Goal: Transaction & Acquisition: Register for event/course

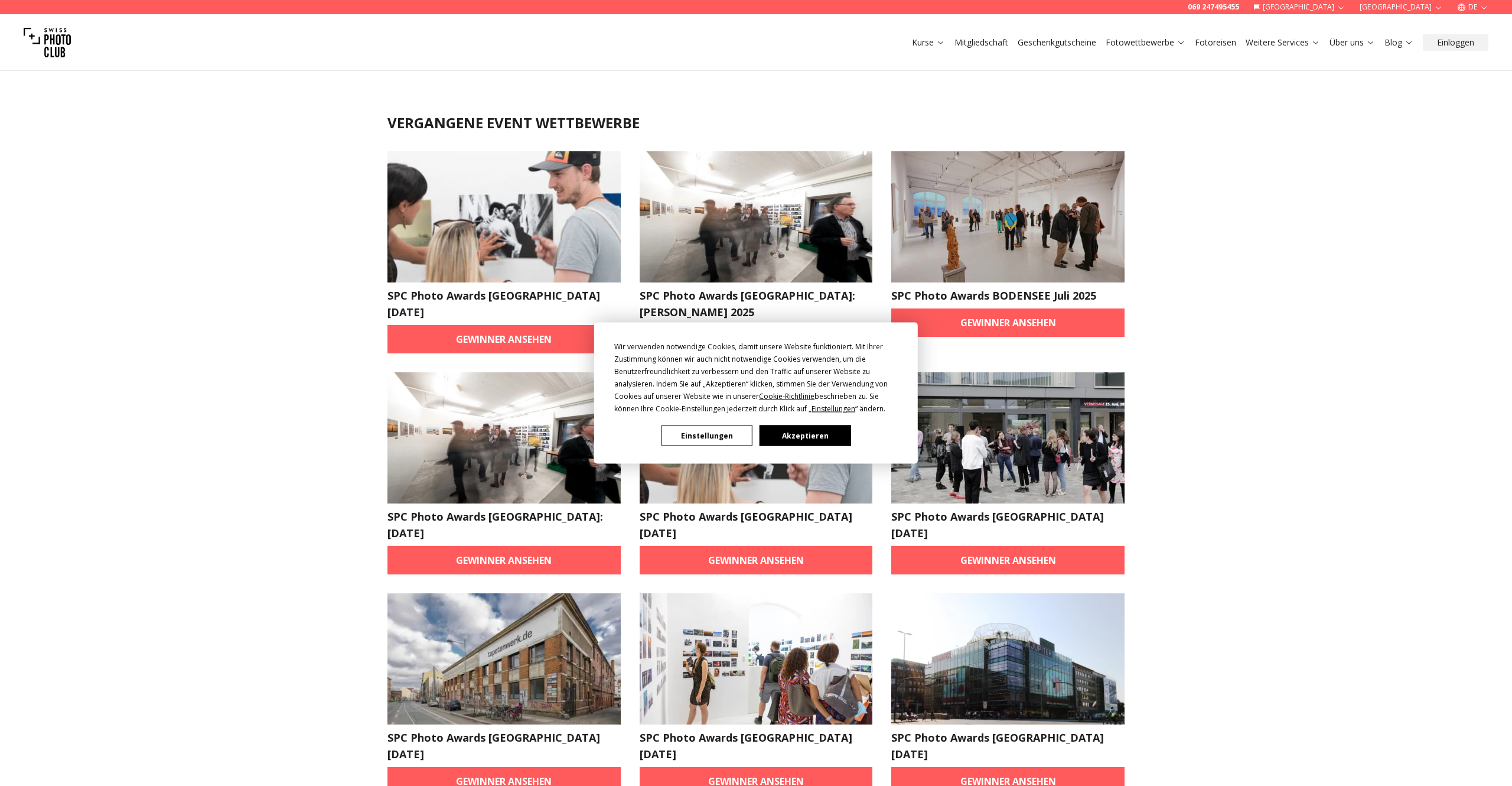
click at [781, 440] on button "Akzeptieren" at bounding box center [805, 436] width 91 height 20
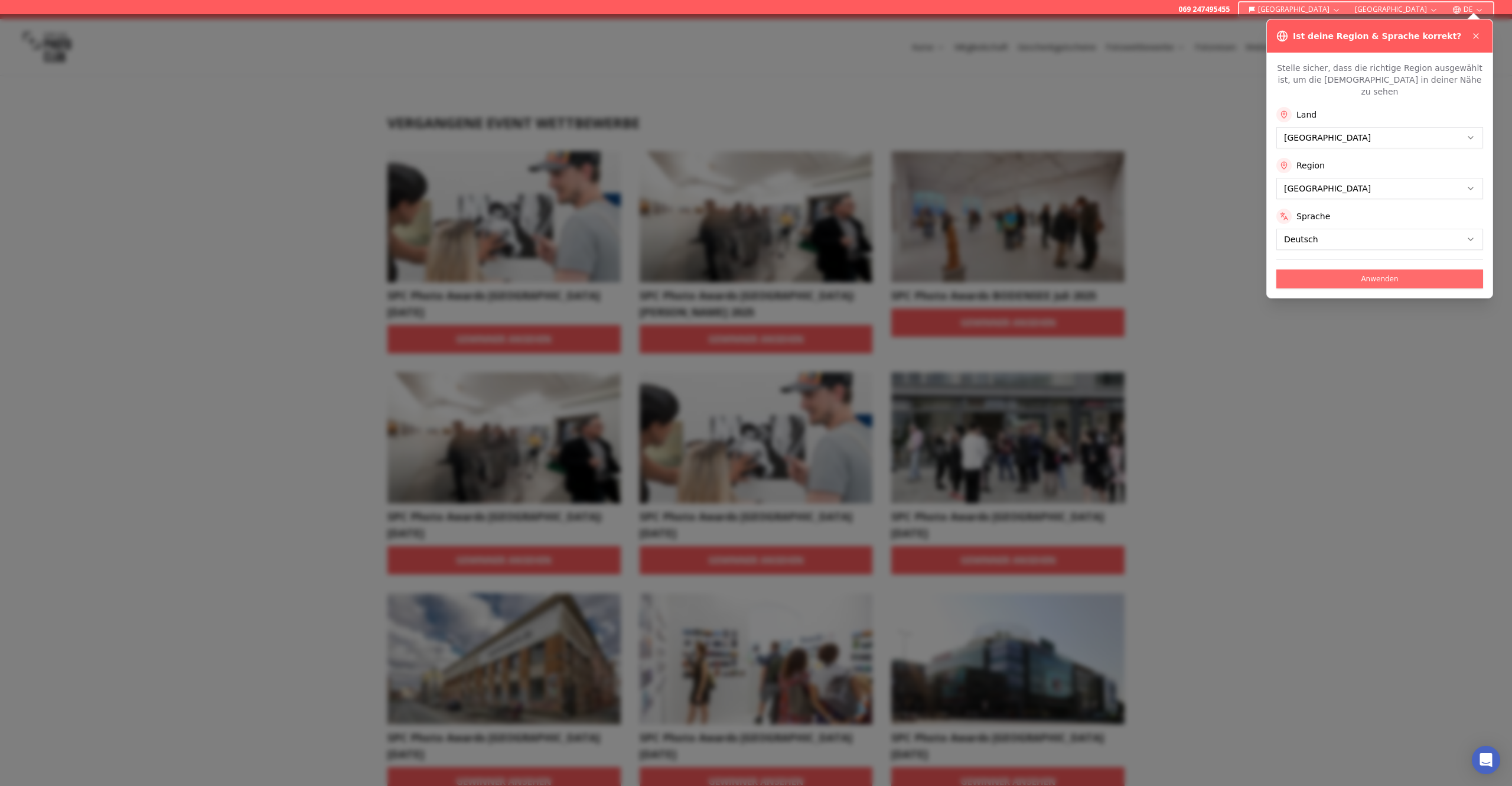
click at [1330, 272] on button "Anwenden" at bounding box center [1379, 279] width 207 height 19
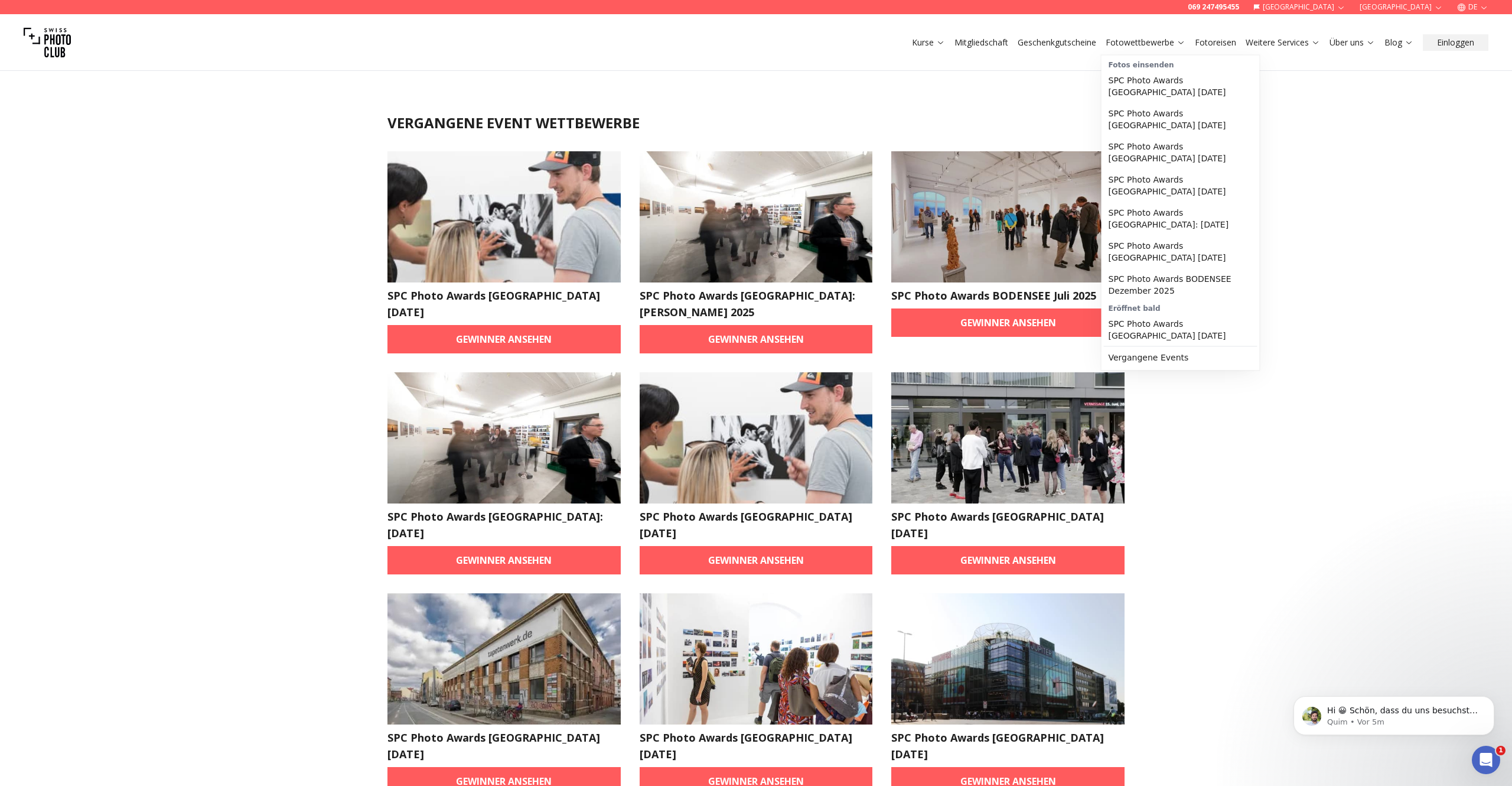
click at [1159, 42] on link "Fotowettbewerbe" at bounding box center [1146, 42] width 80 height 12
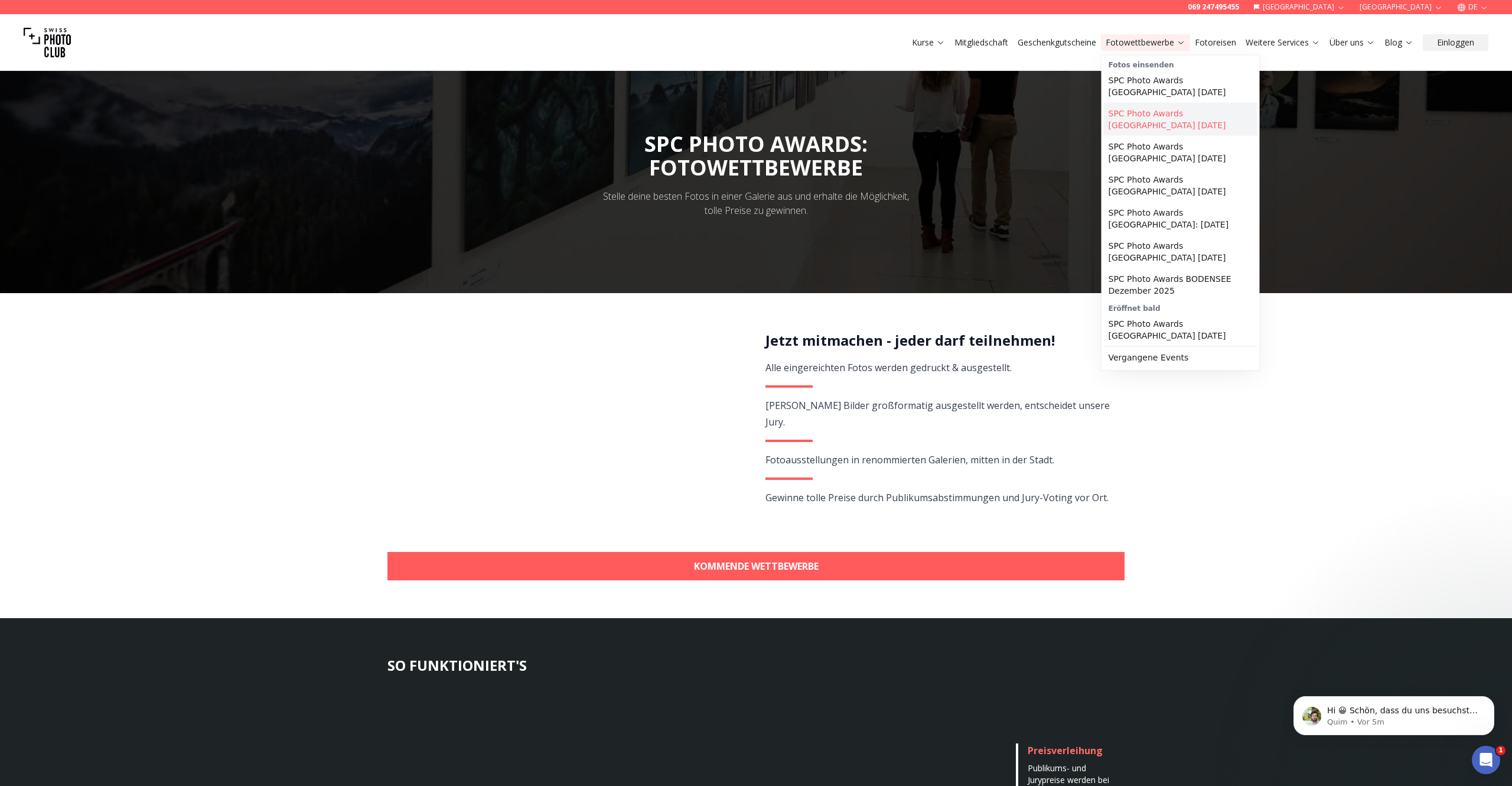
click at [1194, 126] on link "SPC Photo Awards [GEOGRAPHIC_DATA] [DATE]" at bounding box center [1181, 119] width 154 height 33
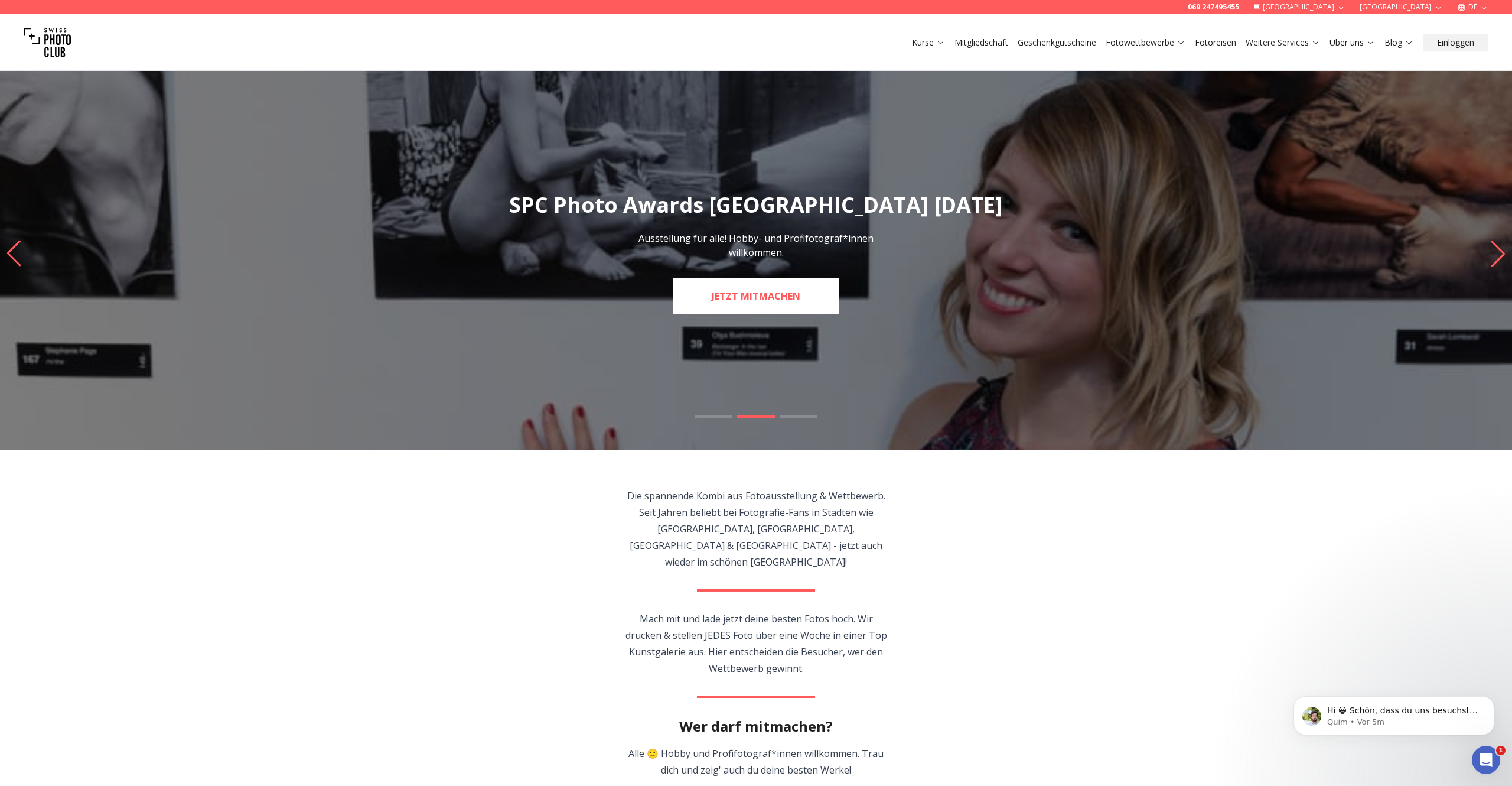
click at [774, 302] on link "JETZT MITMACHEN" at bounding box center [756, 296] width 167 height 35
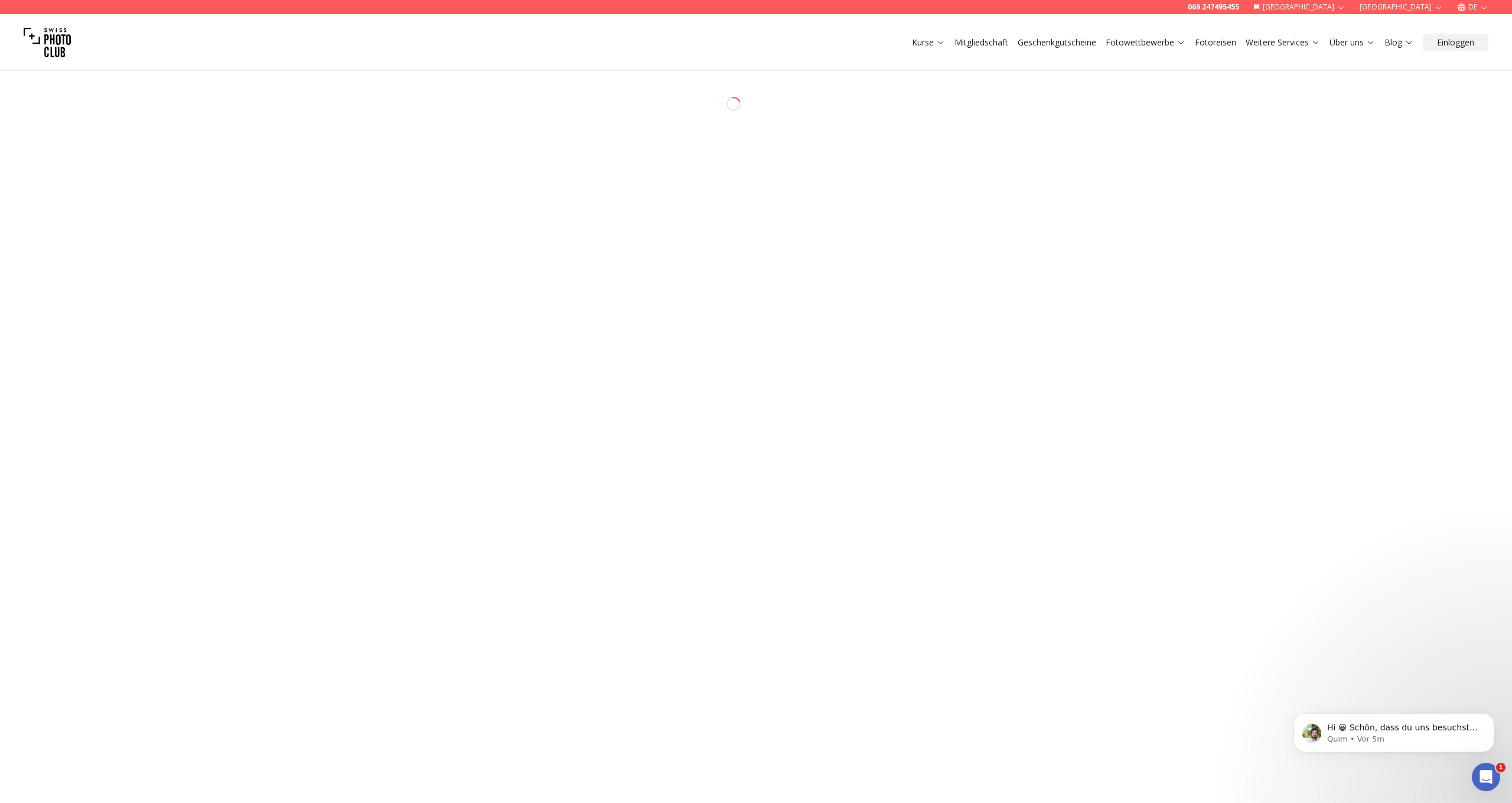
select select "*******"
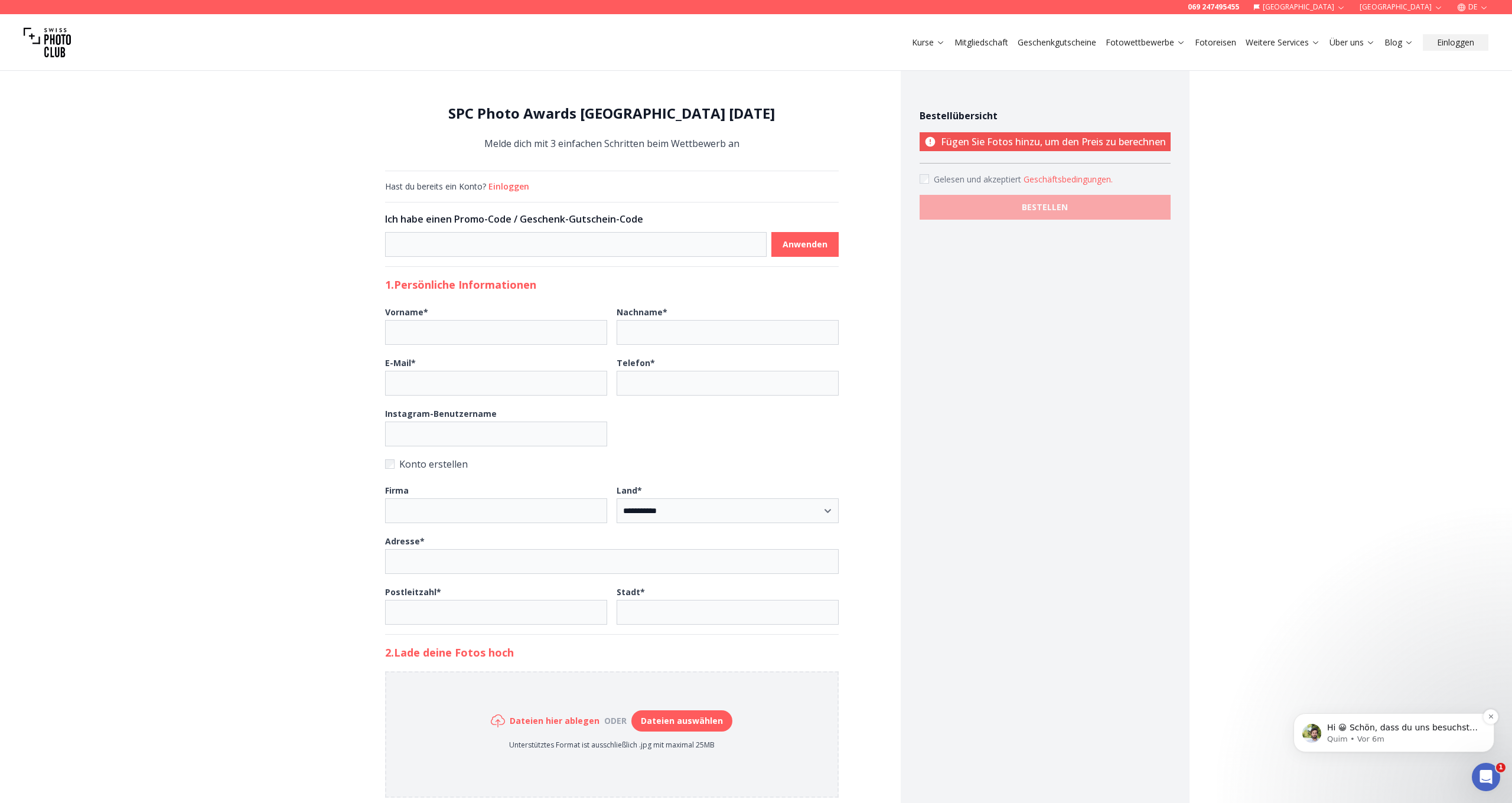
click at [1405, 738] on p "Quim • Vor 6m" at bounding box center [1403, 739] width 152 height 11
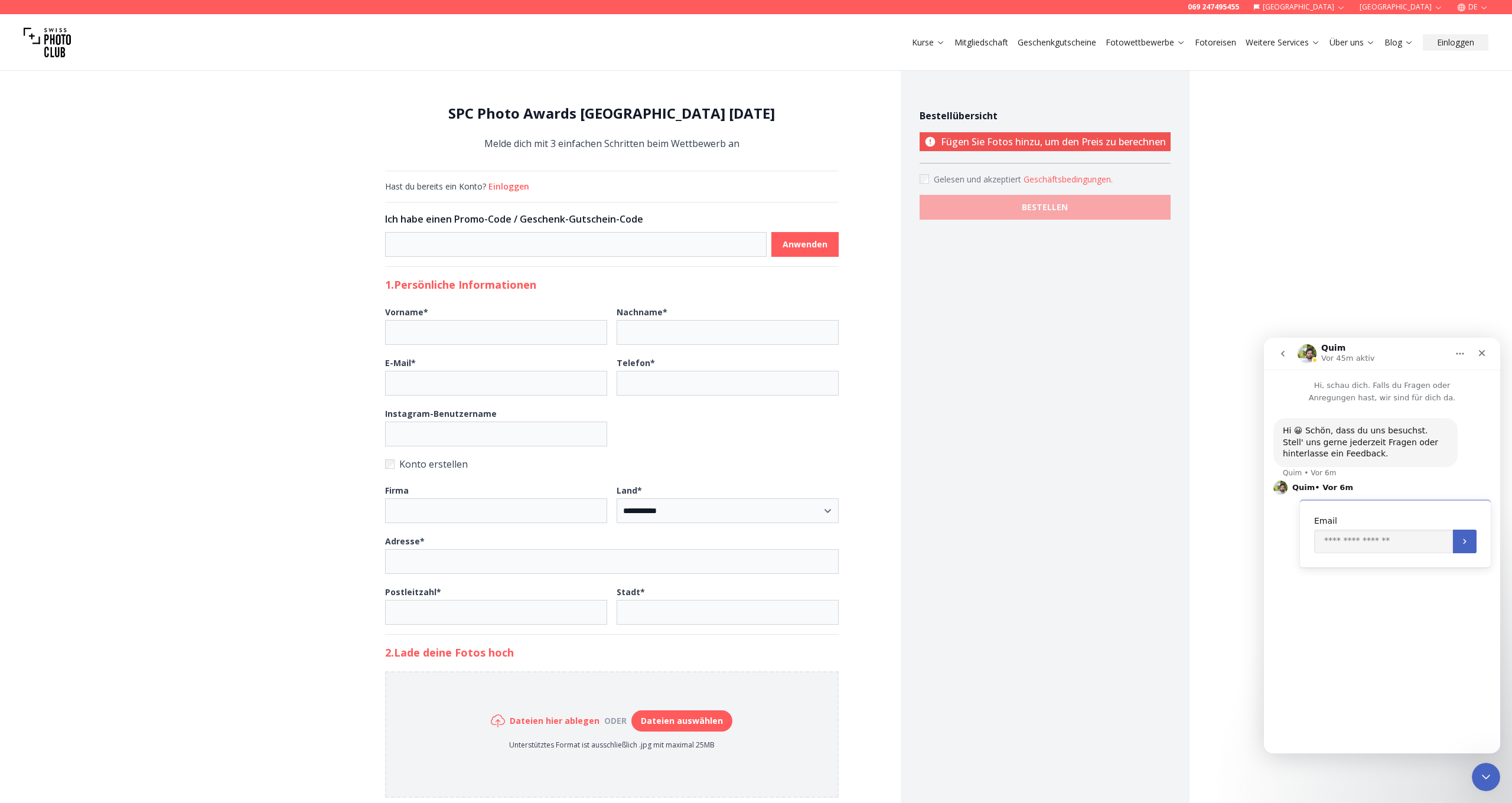
click at [1372, 389] on p "Hi, schau dich. Falls du Fragen oder Anregungen hast, wir sind für dich da." at bounding box center [1382, 387] width 236 height 35
drag, startPoint x: 1373, startPoint y: 392, endPoint x: 1368, endPoint y: 397, distance: 7.1
click at [1370, 396] on p "Hi, schau dich. Falls du Fragen oder Anregungen hast, wir sind für dich da." at bounding box center [1382, 387] width 236 height 35
click at [1336, 425] on div "Hi 😀 Schön, dass du uns besuchst. Stell' uns gerne jederzeit Fragen oder hinter…" at bounding box center [1365, 442] width 184 height 49
click at [1316, 476] on div "Quim • Vor 6m" at bounding box center [1309, 473] width 53 height 7
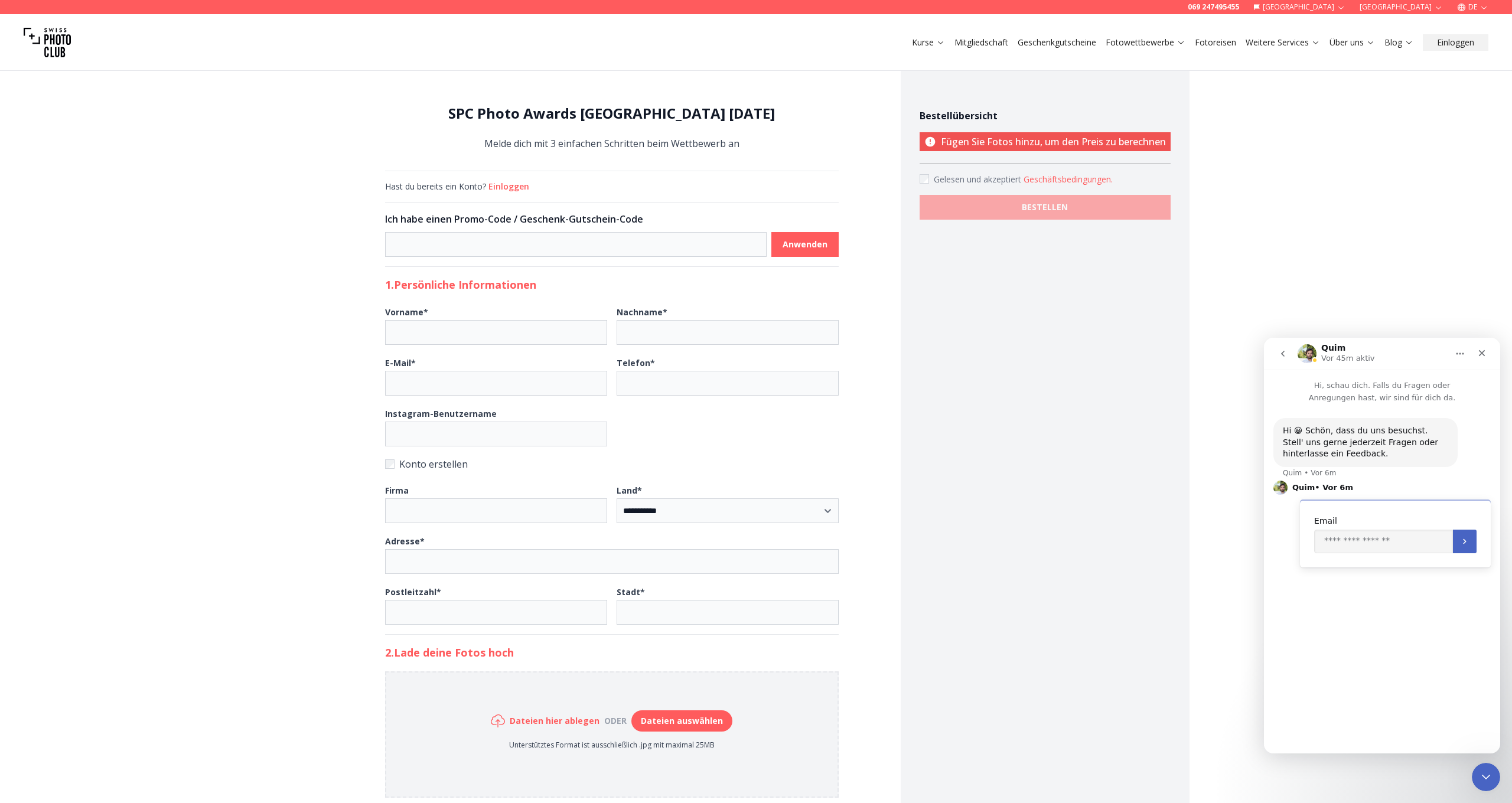
drag, startPoint x: 1372, startPoint y: 652, endPoint x: 1381, endPoint y: 645, distance: 11.4
click at [1375, 650] on div "Hi 😀 Schön, dass du uns besuchst. Stell' uns gerne jederzeit Fragen oder hinter…" at bounding box center [1382, 573] width 236 height 339
click at [1454, 355] on button "Home" at bounding box center [1460, 354] width 23 height 23
click at [1283, 355] on icon "go back" at bounding box center [1283, 354] width 4 height 6
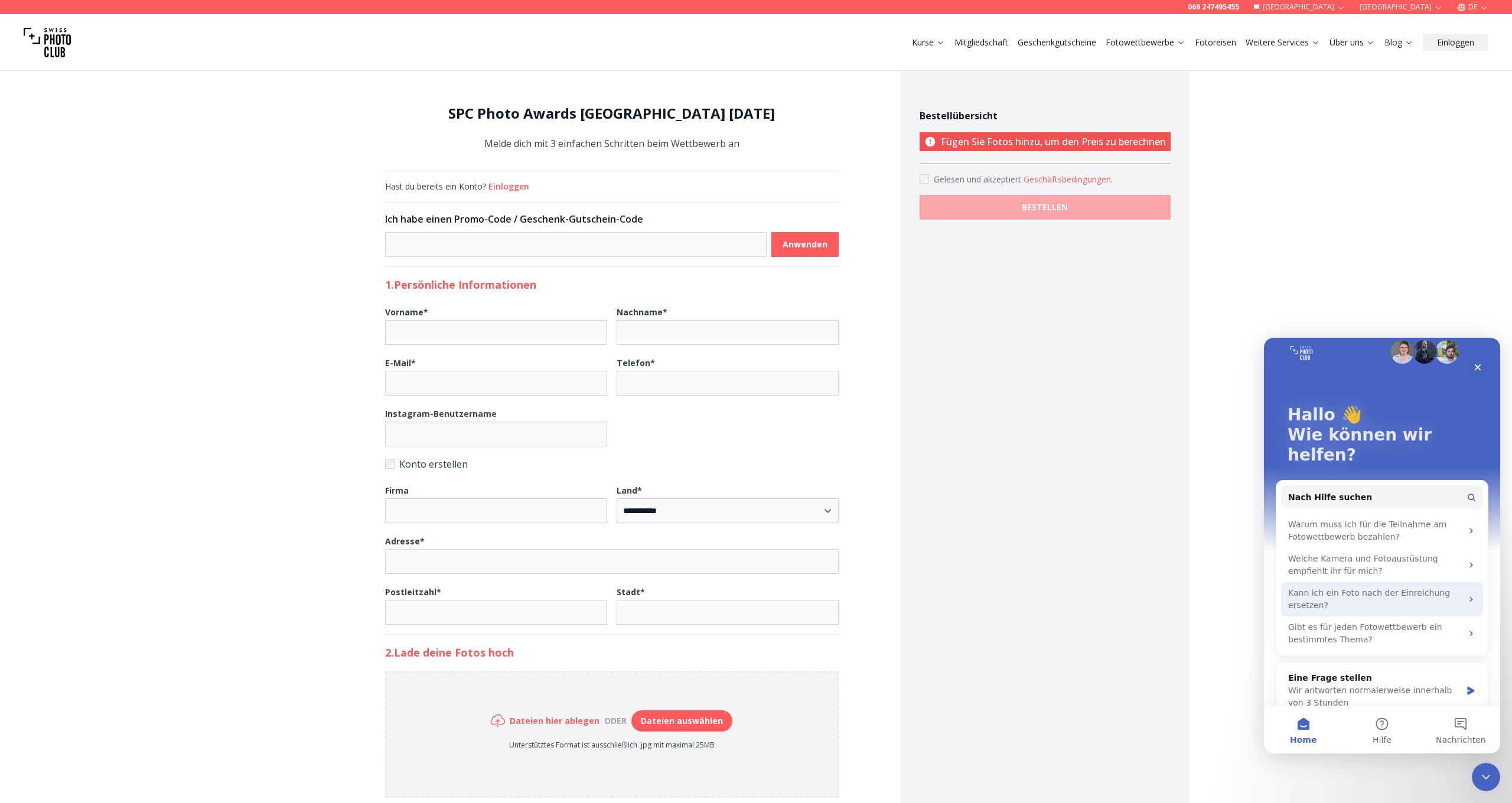
scroll to position [16, 0]
click at [1381, 486] on button "Nach Hilfe suchen" at bounding box center [1382, 497] width 202 height 23
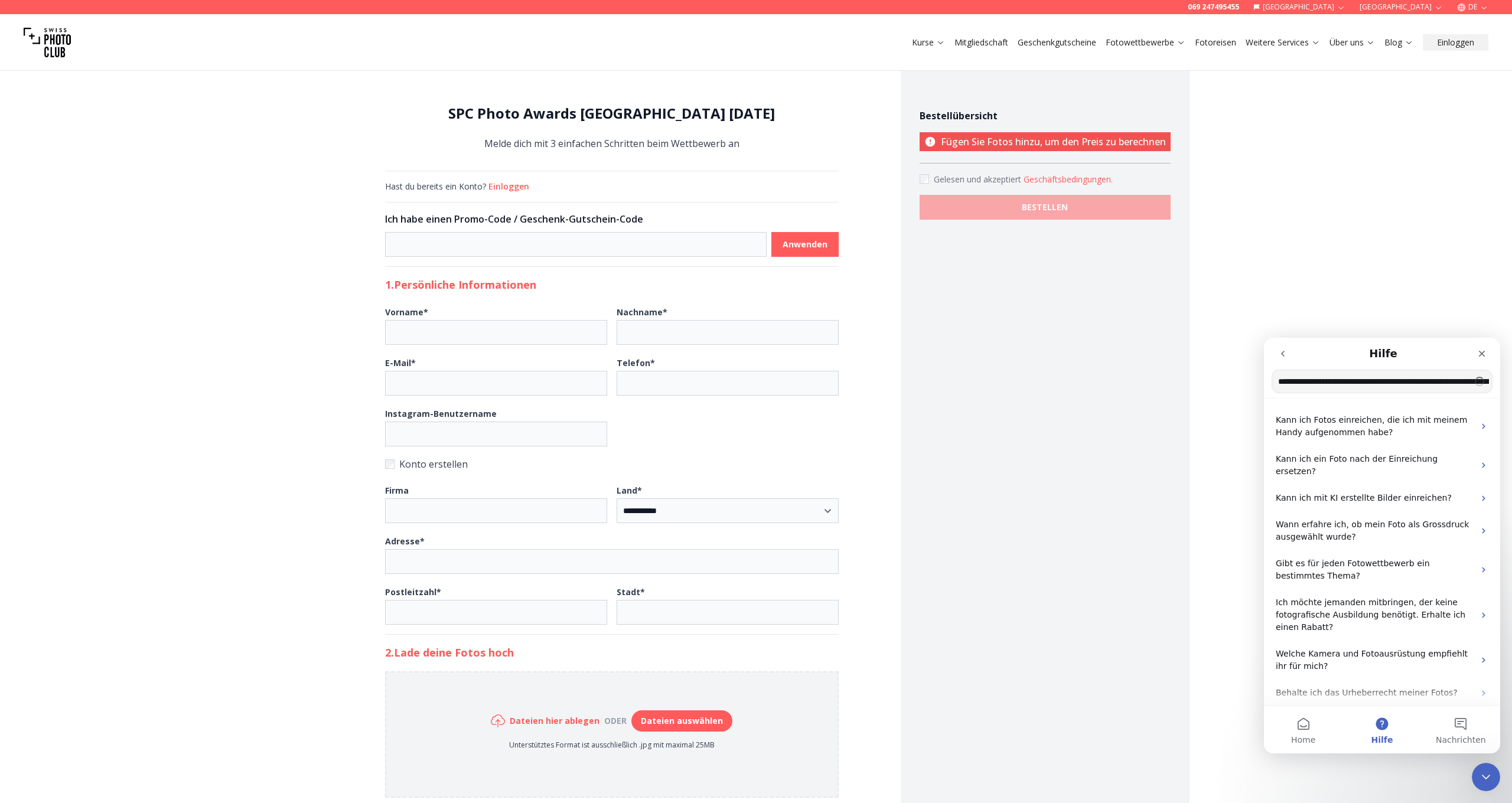
type input "**********"
click at [1351, 436] on span "Kann ich Fotos einreichen, die ich mit meinem Handy aufgenommen habe?" at bounding box center [1372, 425] width 191 height 22
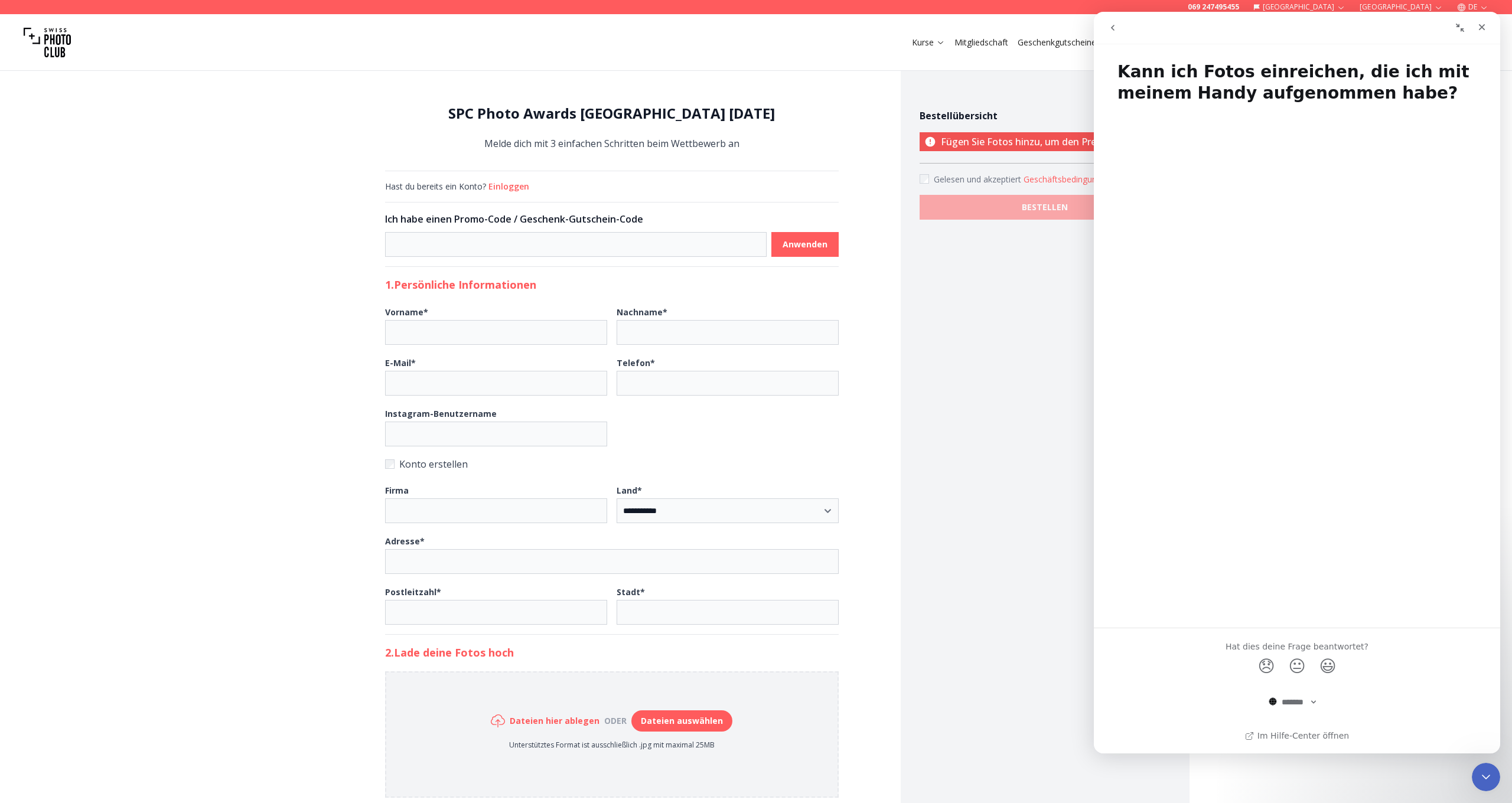
click at [1285, 256] on div "Intercom Messenger" at bounding box center [1297, 363] width 407 height 512
click at [1356, 227] on div "Intercom Messenger" at bounding box center [1297, 363] width 407 height 512
click at [1292, 259] on div "Intercom Messenger" at bounding box center [1297, 363] width 407 height 512
click at [1026, 302] on div "Bestellübersicht Fügen Sie Fotos hinzu, um den Preis zu berechnen Gelesen und a…" at bounding box center [1045, 533] width 289 height 955
drag, startPoint x: 244, startPoint y: 64, endPoint x: 71, endPoint y: 1, distance: 184.1
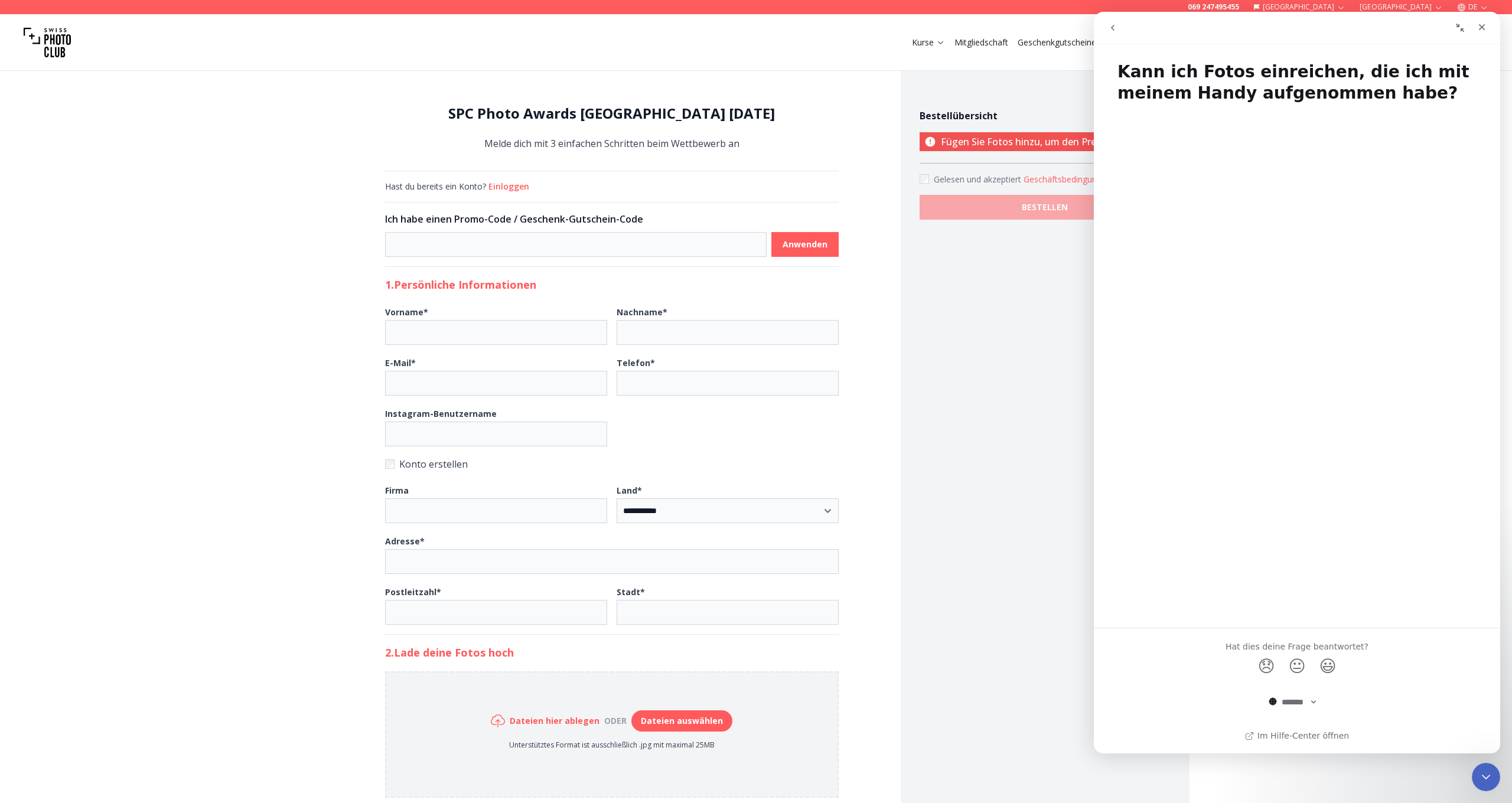
click at [239, 64] on div "Kurse Mitgliedschaft Geschenkgutscheine Fotowettbewerbe Fotoreisen Weitere Serv…" at bounding box center [756, 42] width 1512 height 56
click at [1110, 25] on icon "go back" at bounding box center [1112, 28] width 9 height 9
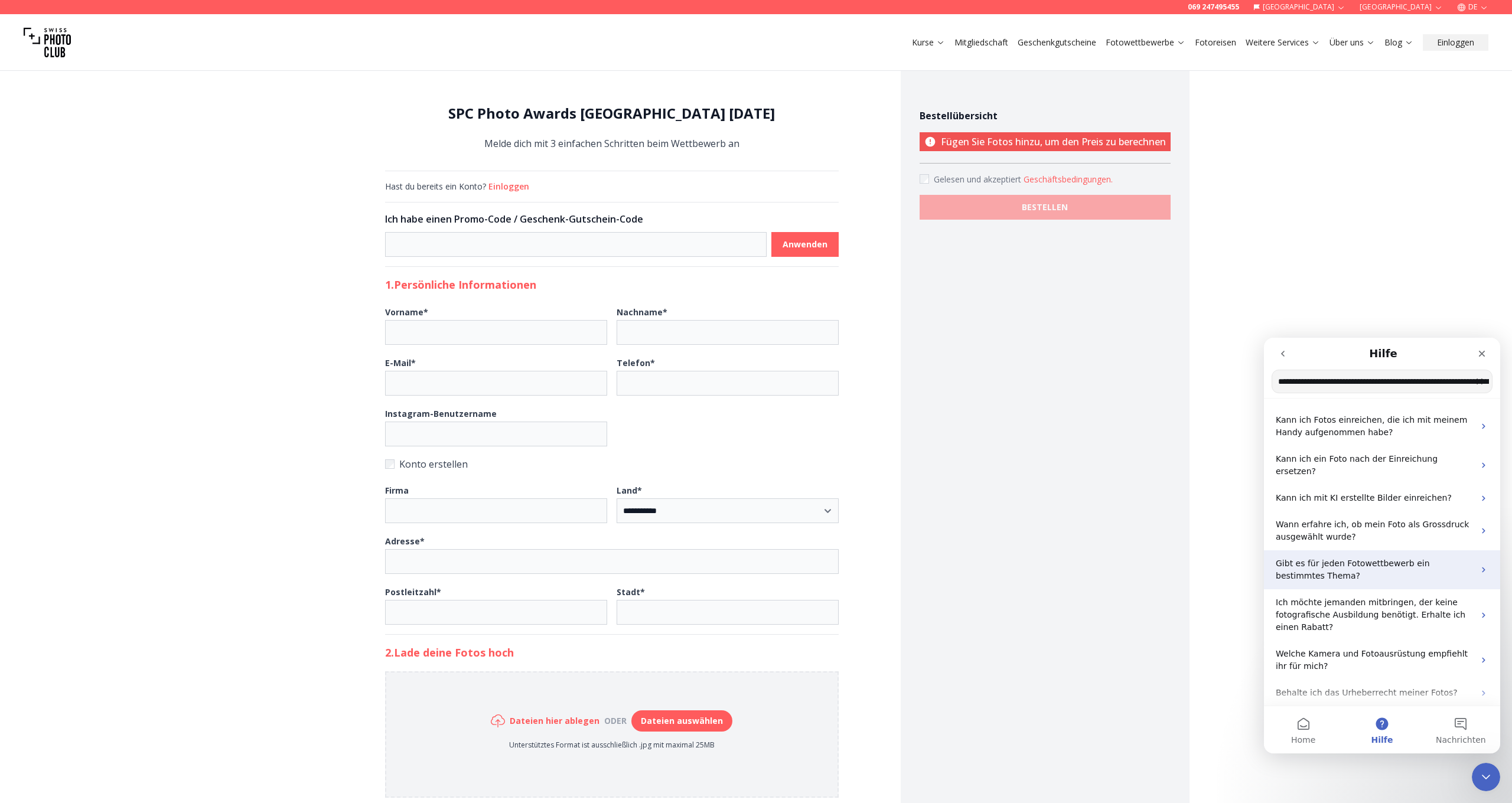
click at [1329, 560] on p "Gibt es für jeden Fotowettbewerb ein bestimmtes Thema?" at bounding box center [1375, 569] width 198 height 25
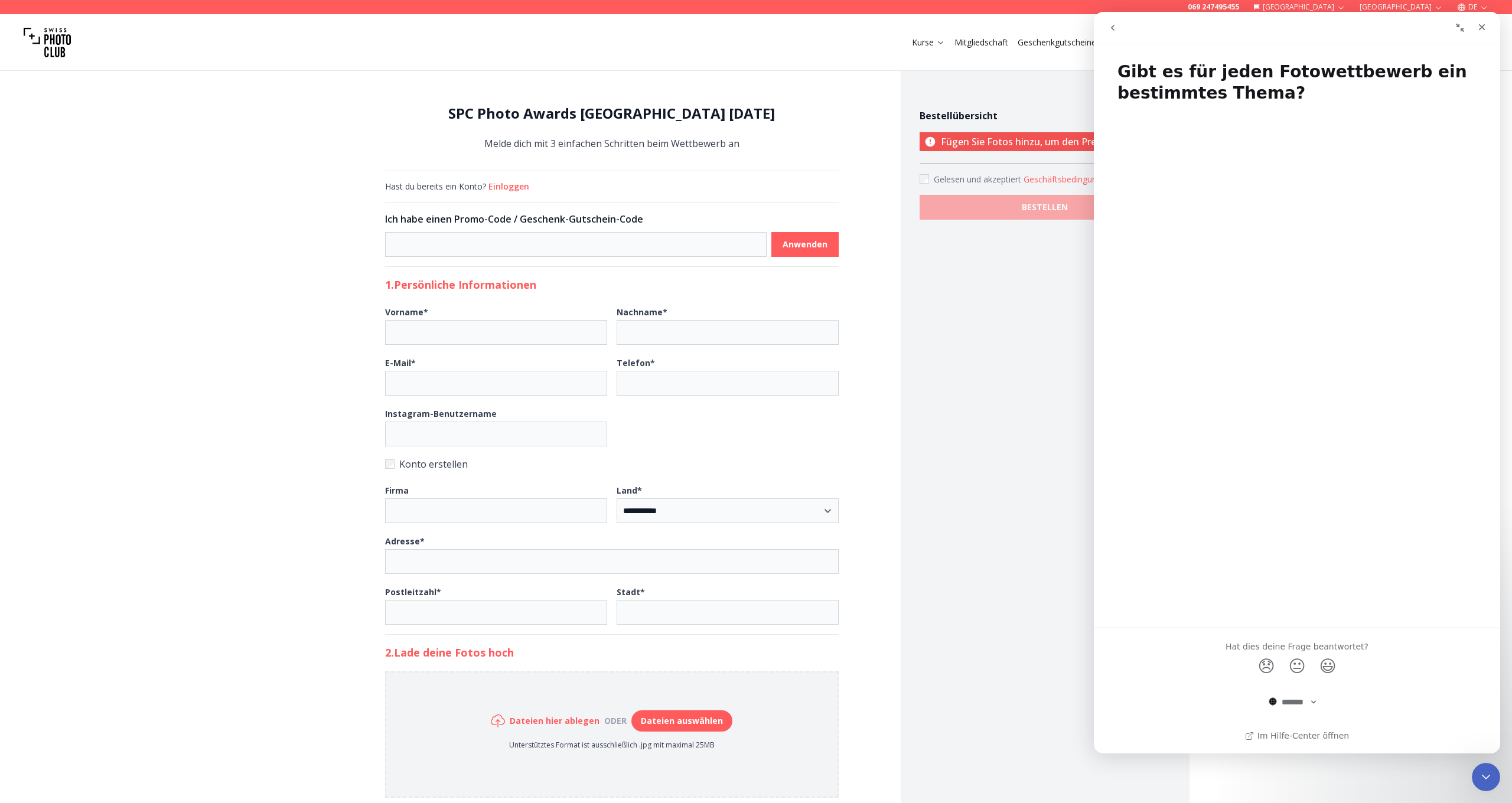
click at [1385, 239] on div "Intercom Messenger" at bounding box center [1297, 363] width 407 height 512
click at [1044, 277] on div "Bestellübersicht Fügen Sie Fotos hinzu, um den Preis zu berechnen Gelesen und a…" at bounding box center [1045, 533] width 289 height 955
click at [139, 95] on div "**********" at bounding box center [756, 692] width 1512 height 1272
click at [1482, 31] on icon "Schließen" at bounding box center [1482, 27] width 9 height 9
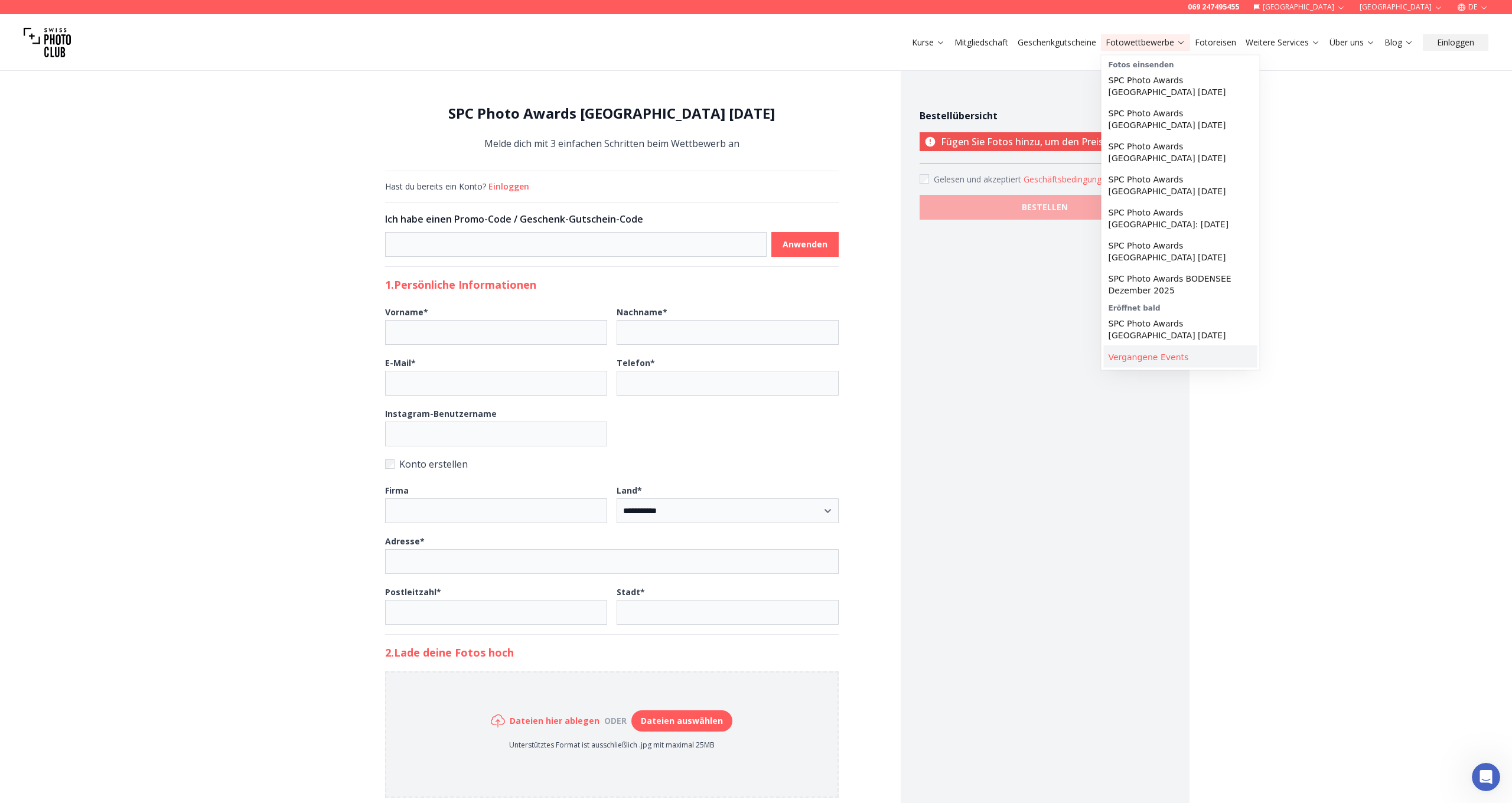
click at [1147, 356] on link "Vergangene Events" at bounding box center [1181, 357] width 154 height 21
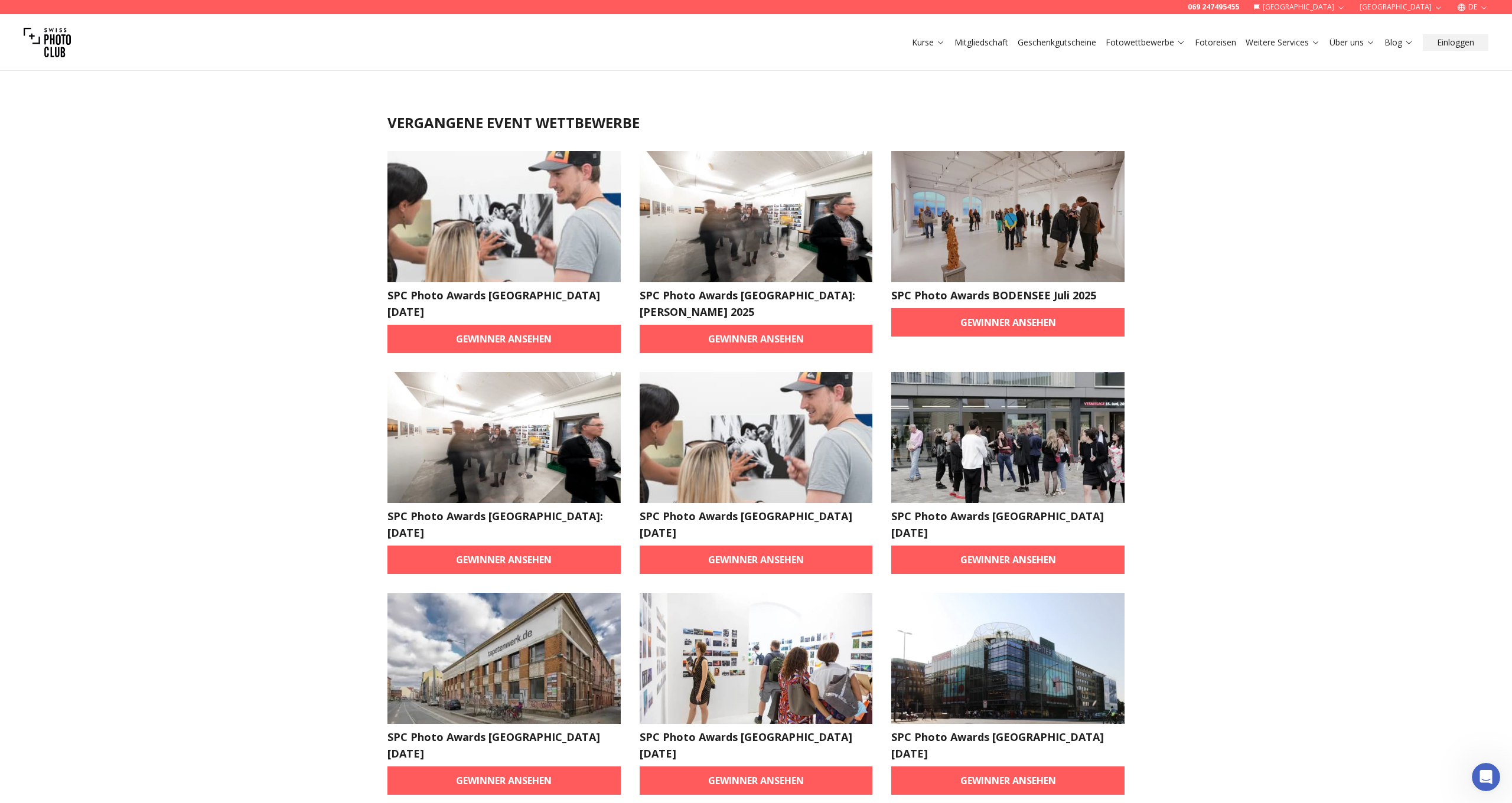
click at [503, 212] on img at bounding box center [504, 217] width 234 height 131
click at [517, 335] on link "Gewinner ansehen" at bounding box center [504, 339] width 234 height 28
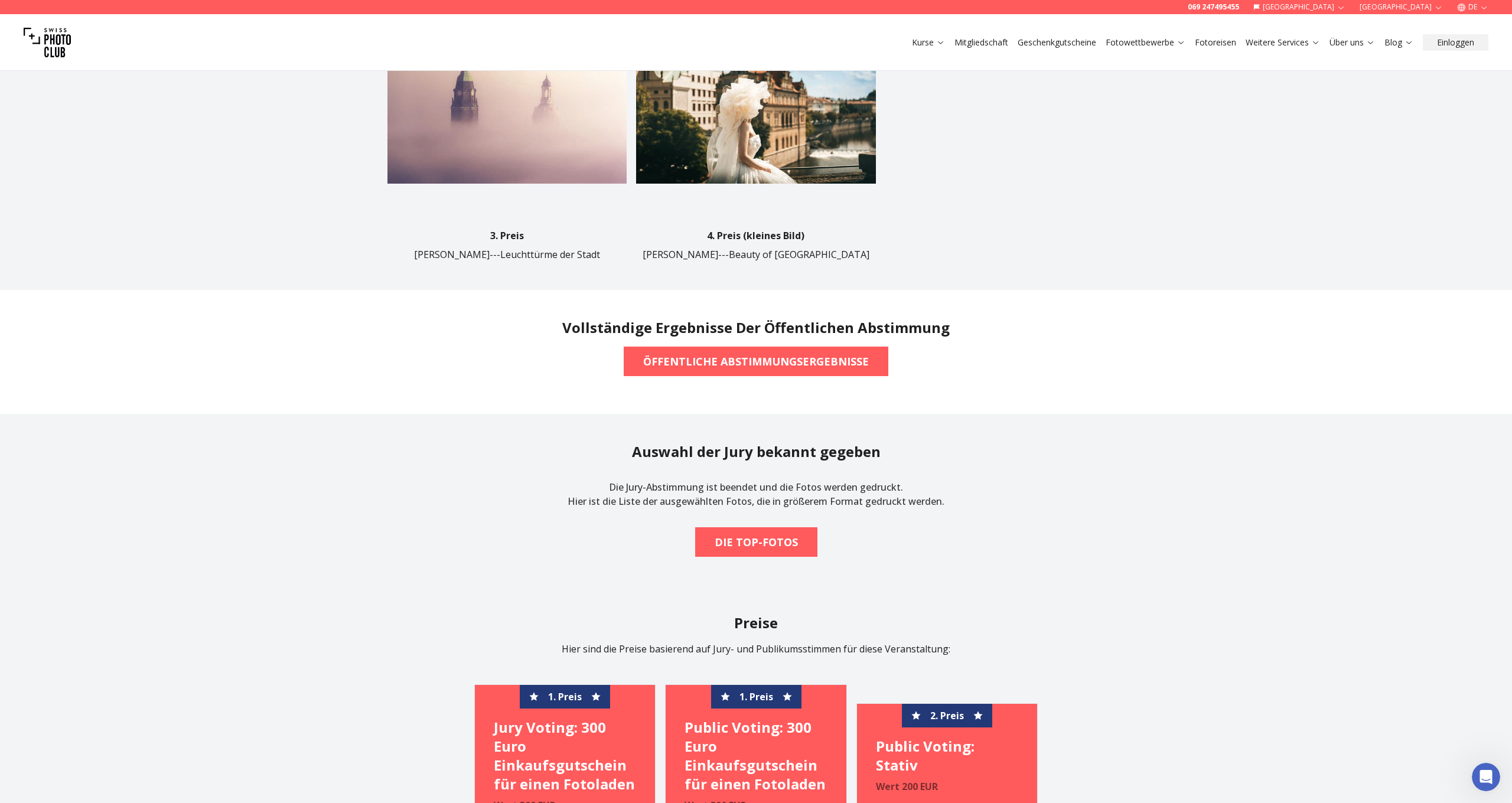
scroll to position [1146, 0]
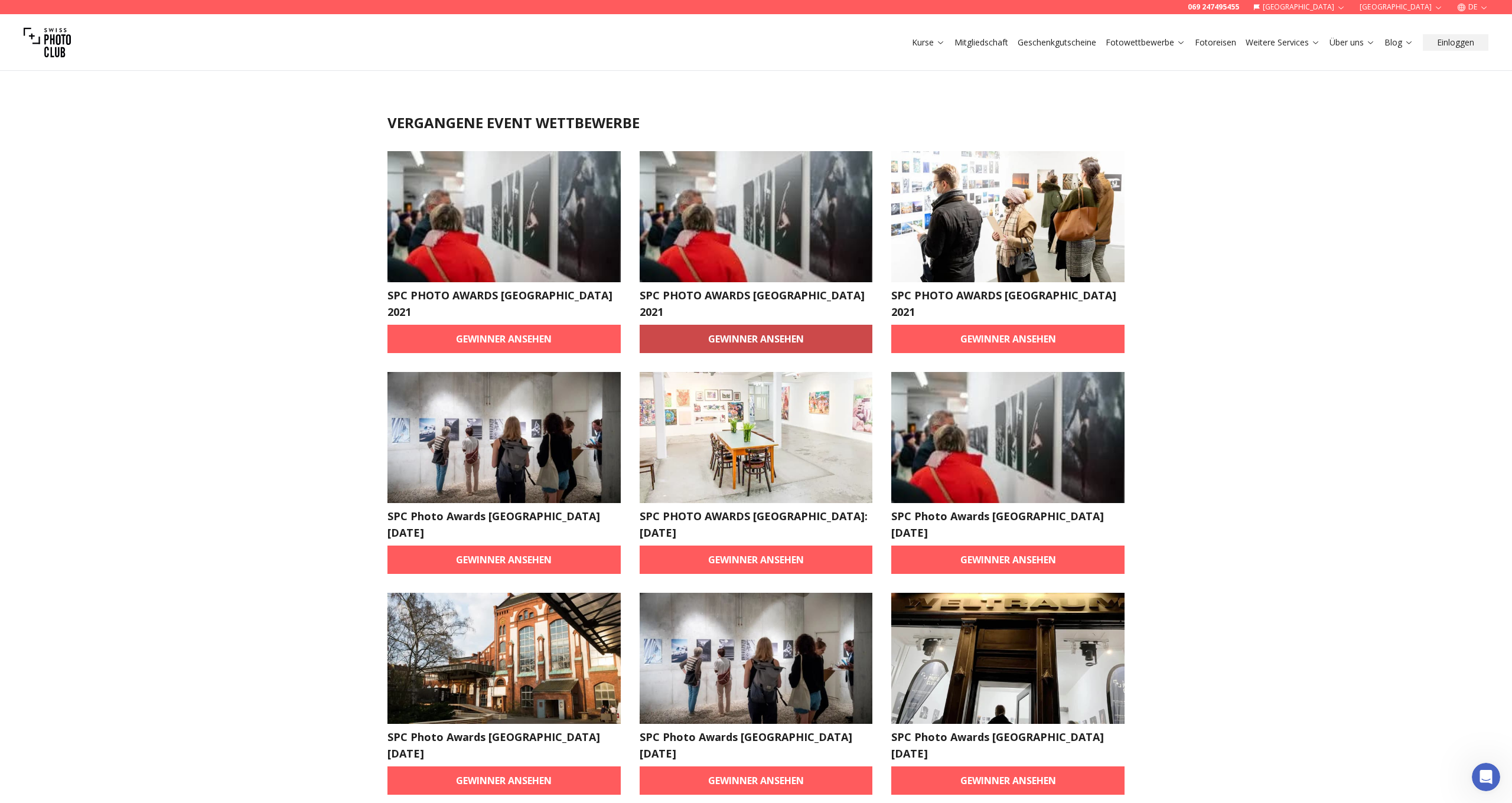
click at [708, 325] on link "Gewinner ansehen" at bounding box center [756, 339] width 234 height 28
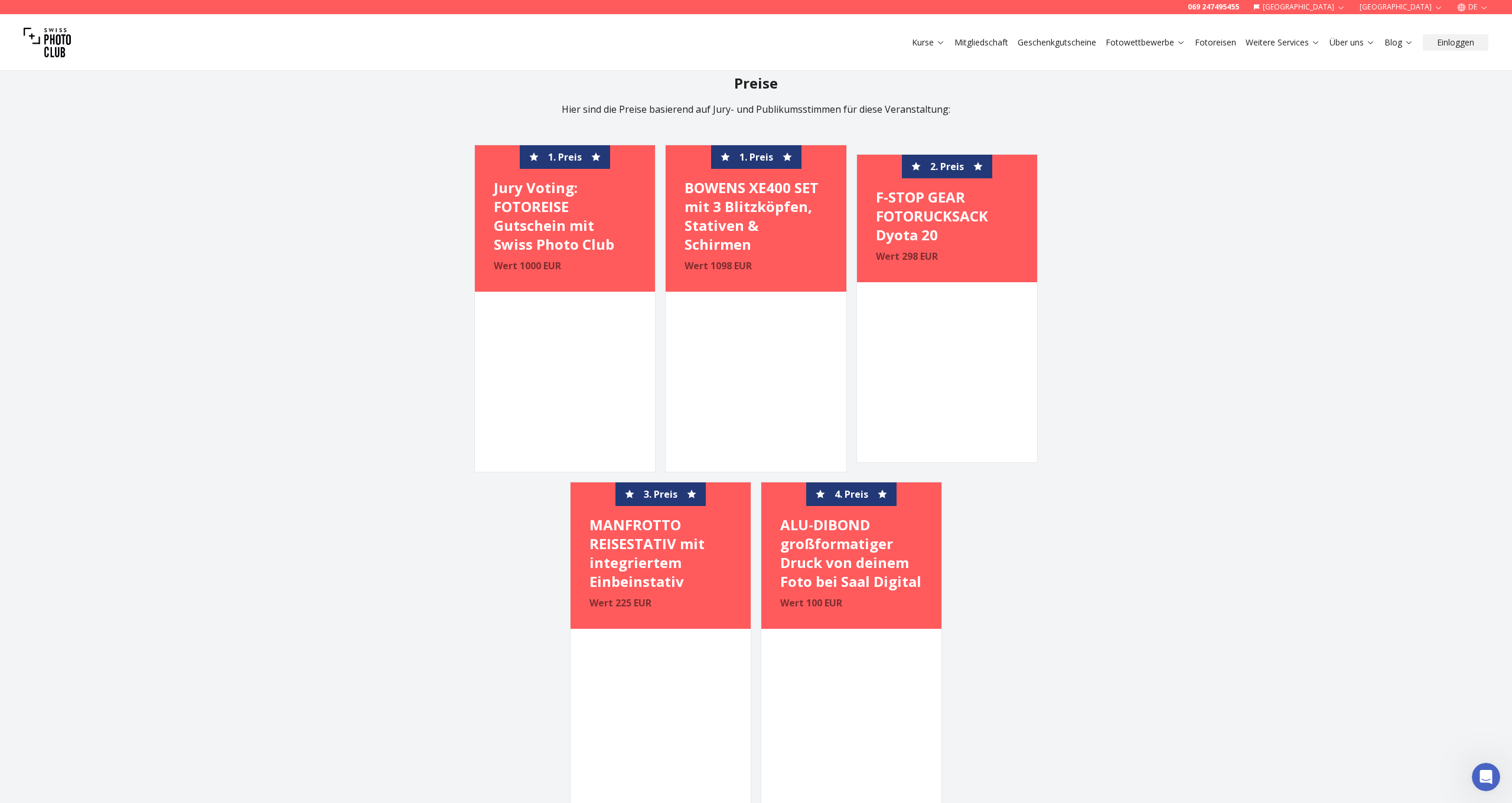
scroll to position [936, 0]
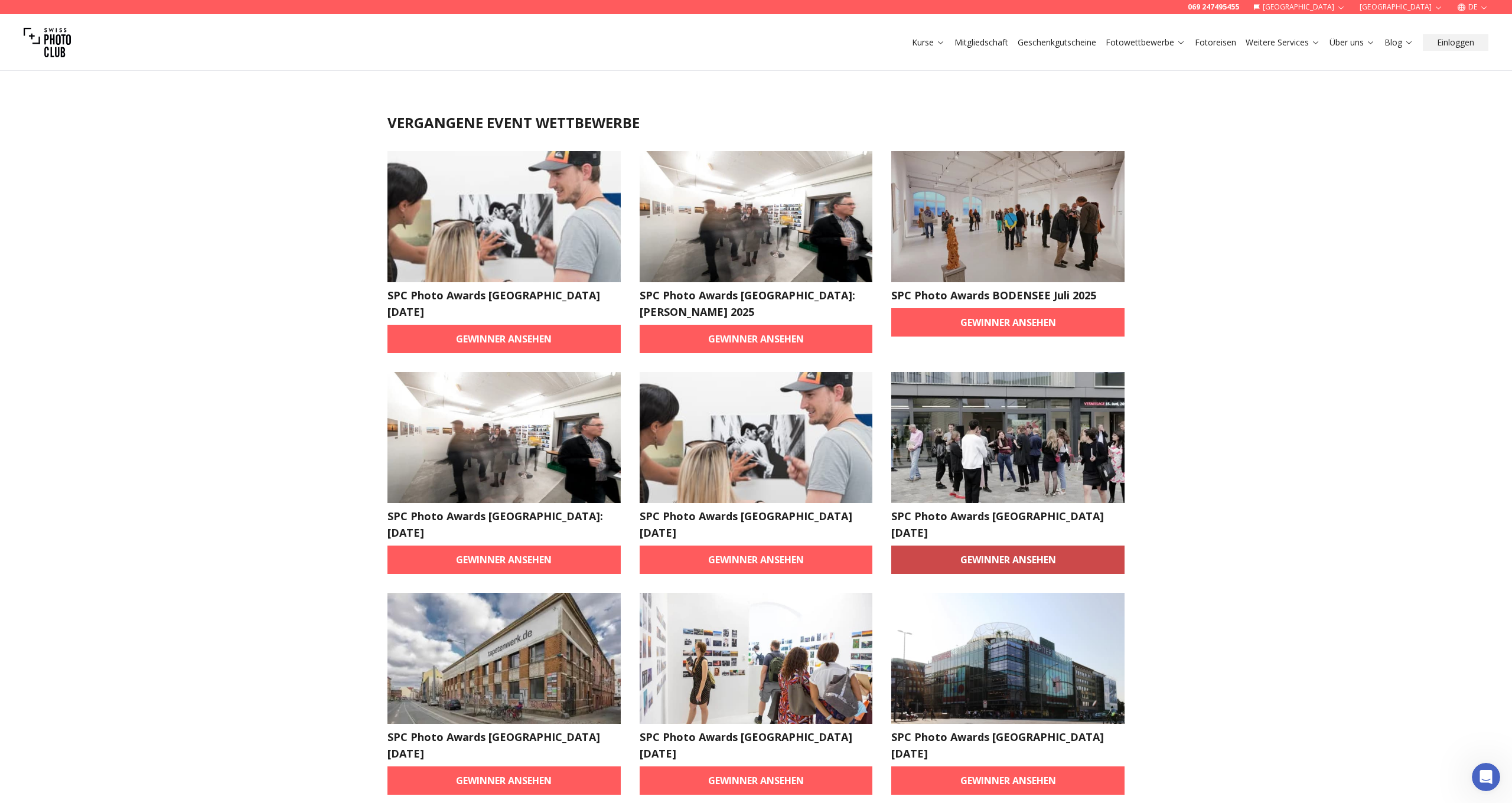
click at [990, 545] on link "Gewinner ansehen" at bounding box center [1008, 560] width 234 height 28
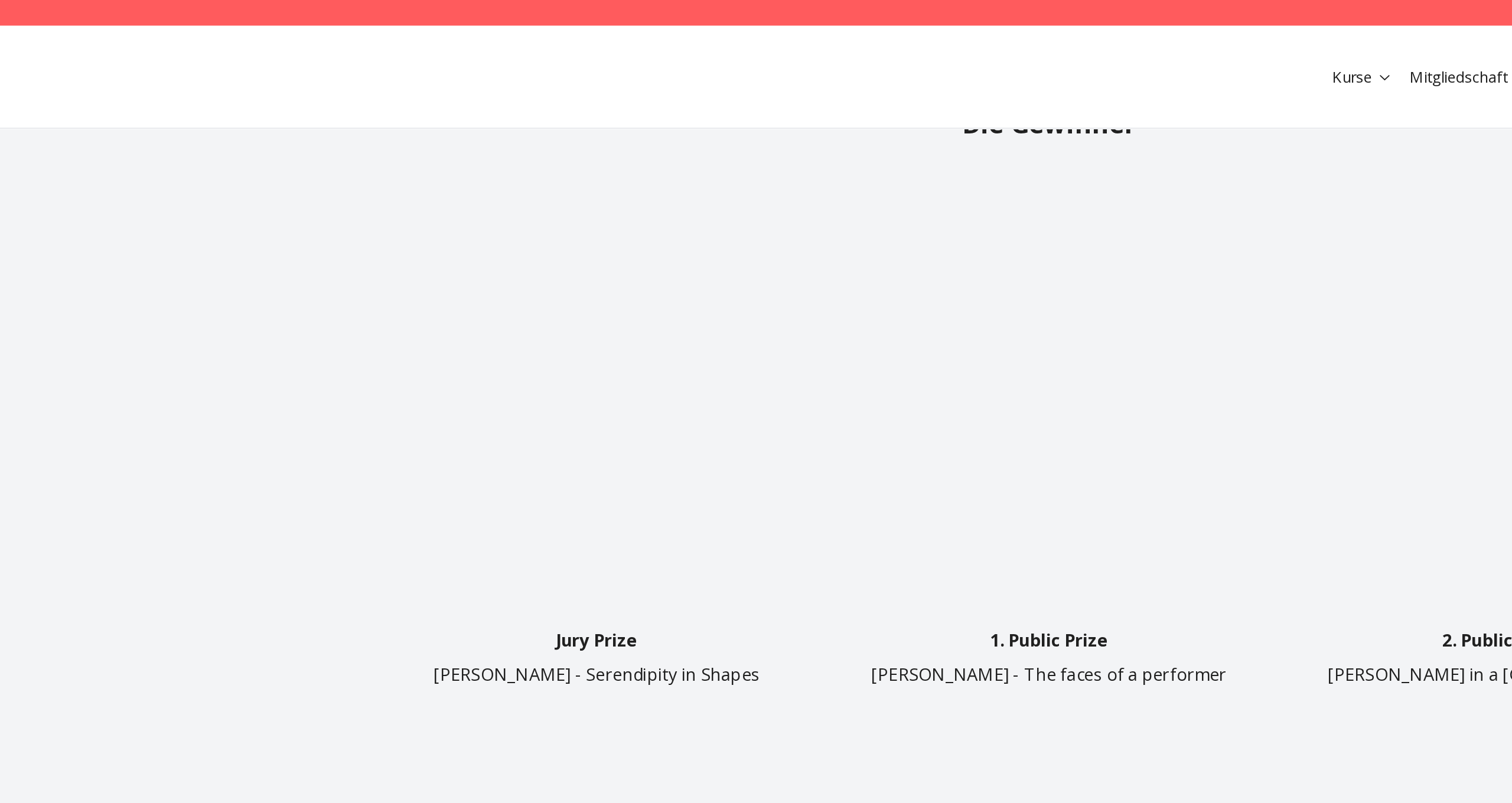
scroll to position [612, 0]
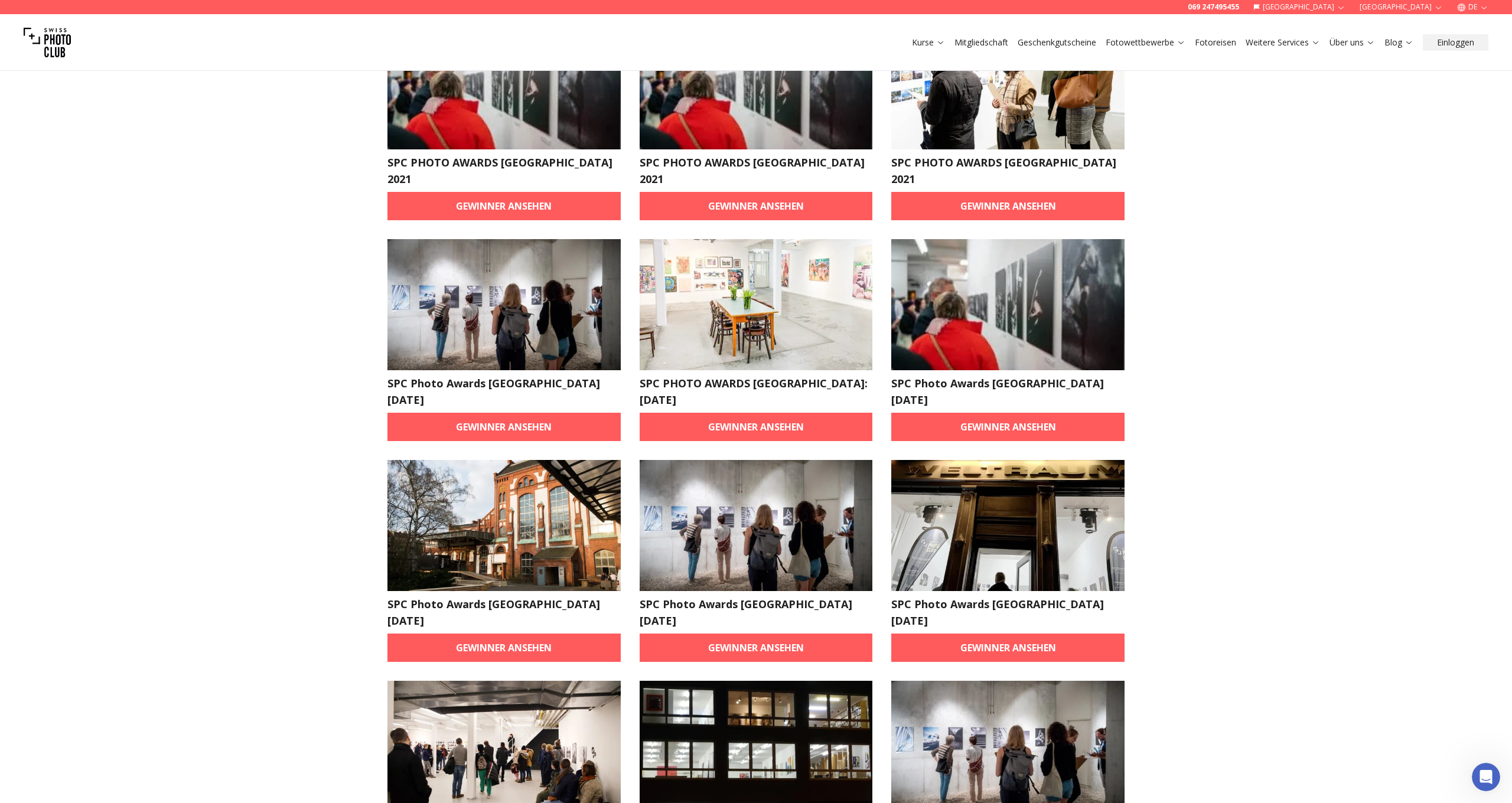
scroll to position [306, 0]
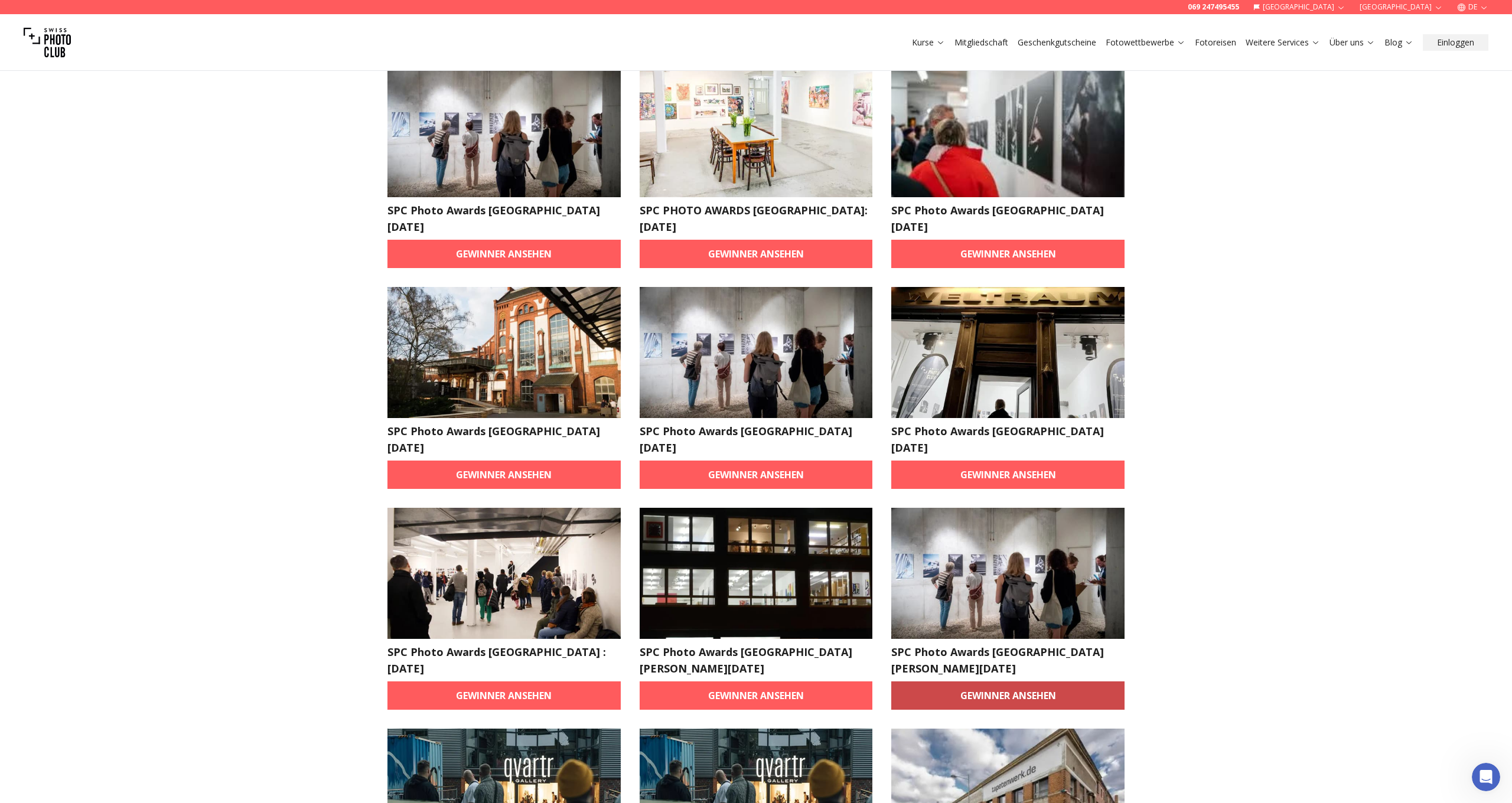
click at [1004, 682] on link "Gewinner ansehen" at bounding box center [1008, 696] width 234 height 28
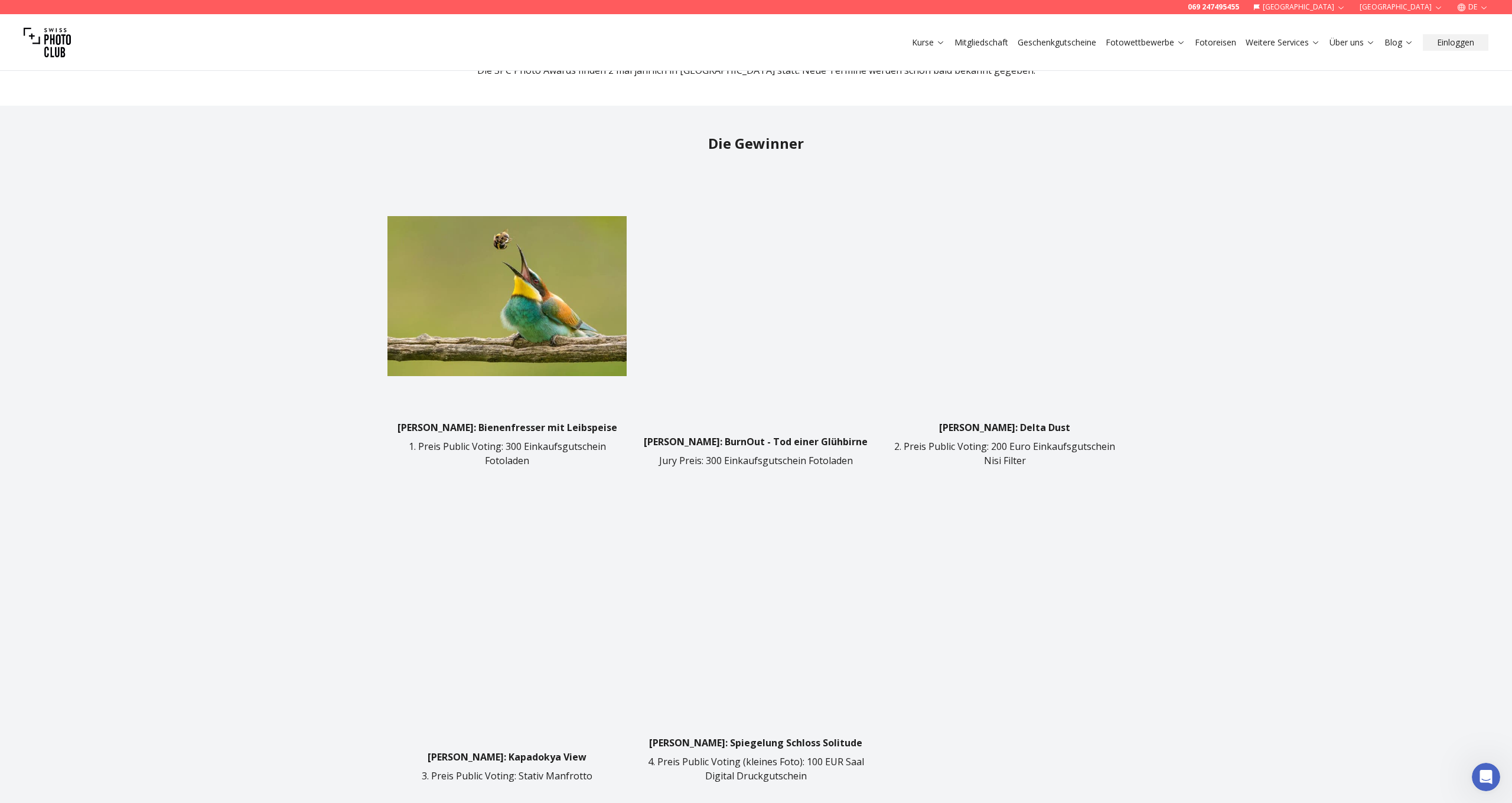
scroll to position [466, 0]
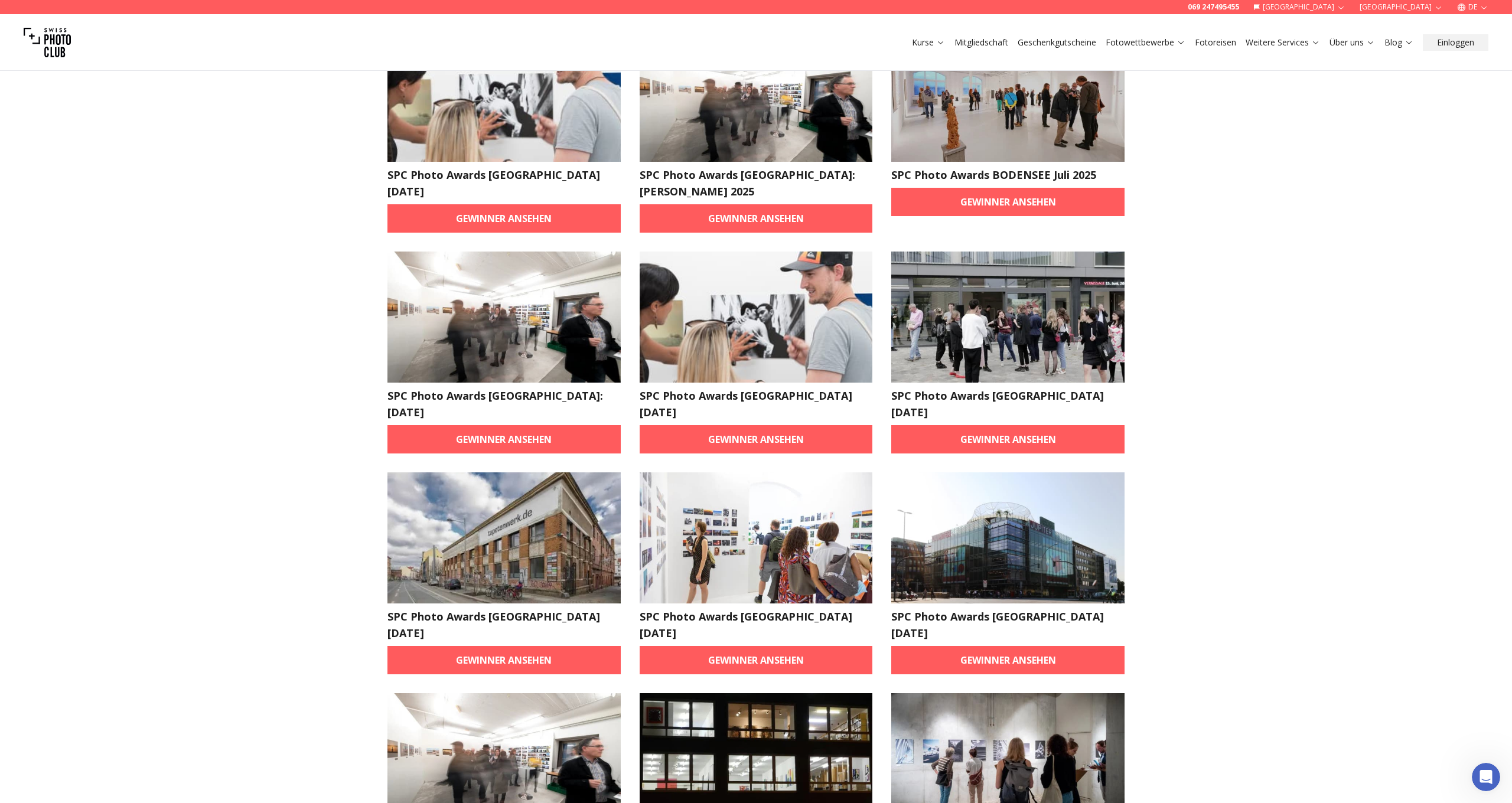
scroll to position [478, 0]
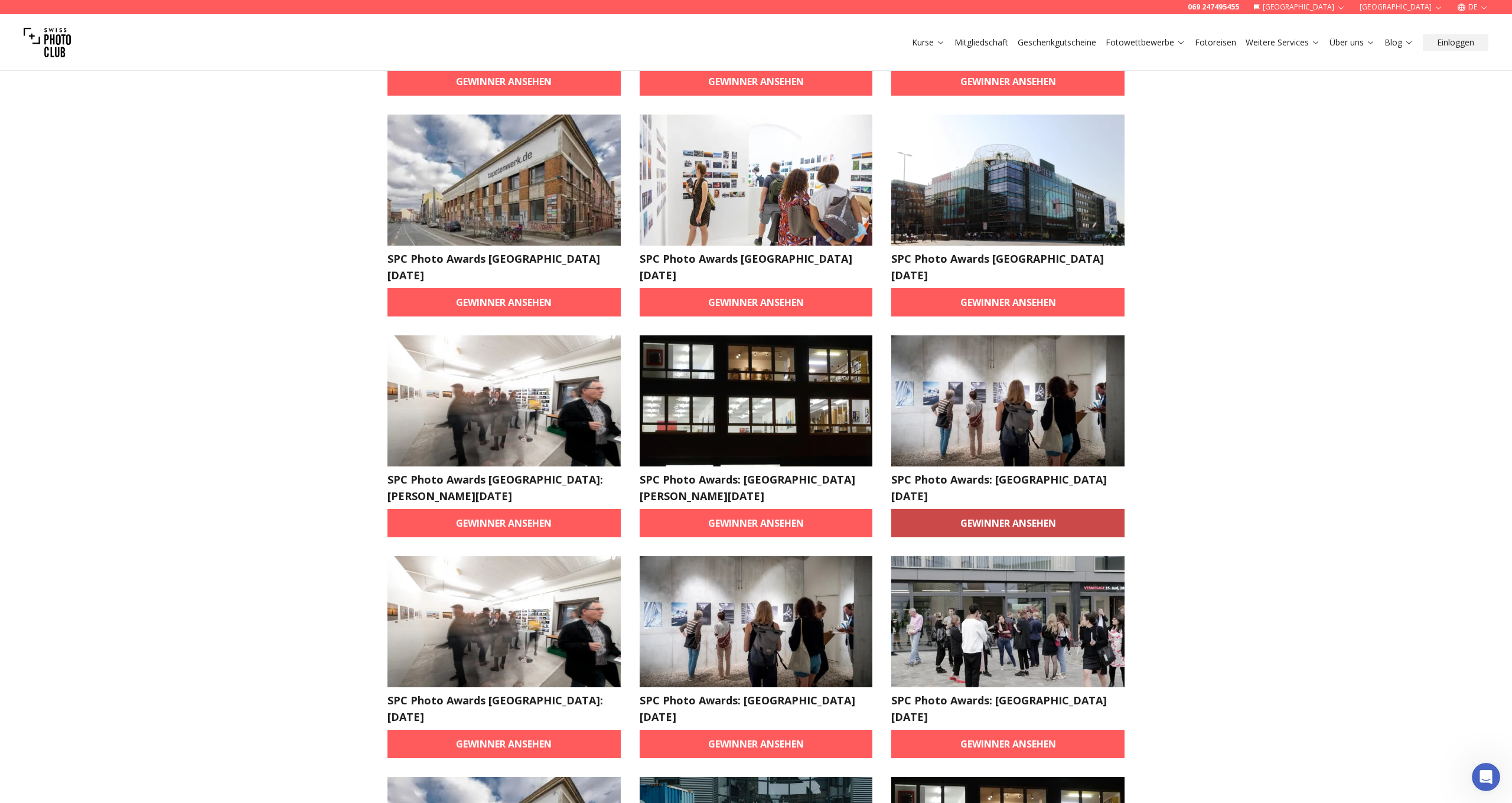
click at [992, 509] on link "Gewinner ansehen" at bounding box center [1008, 523] width 234 height 28
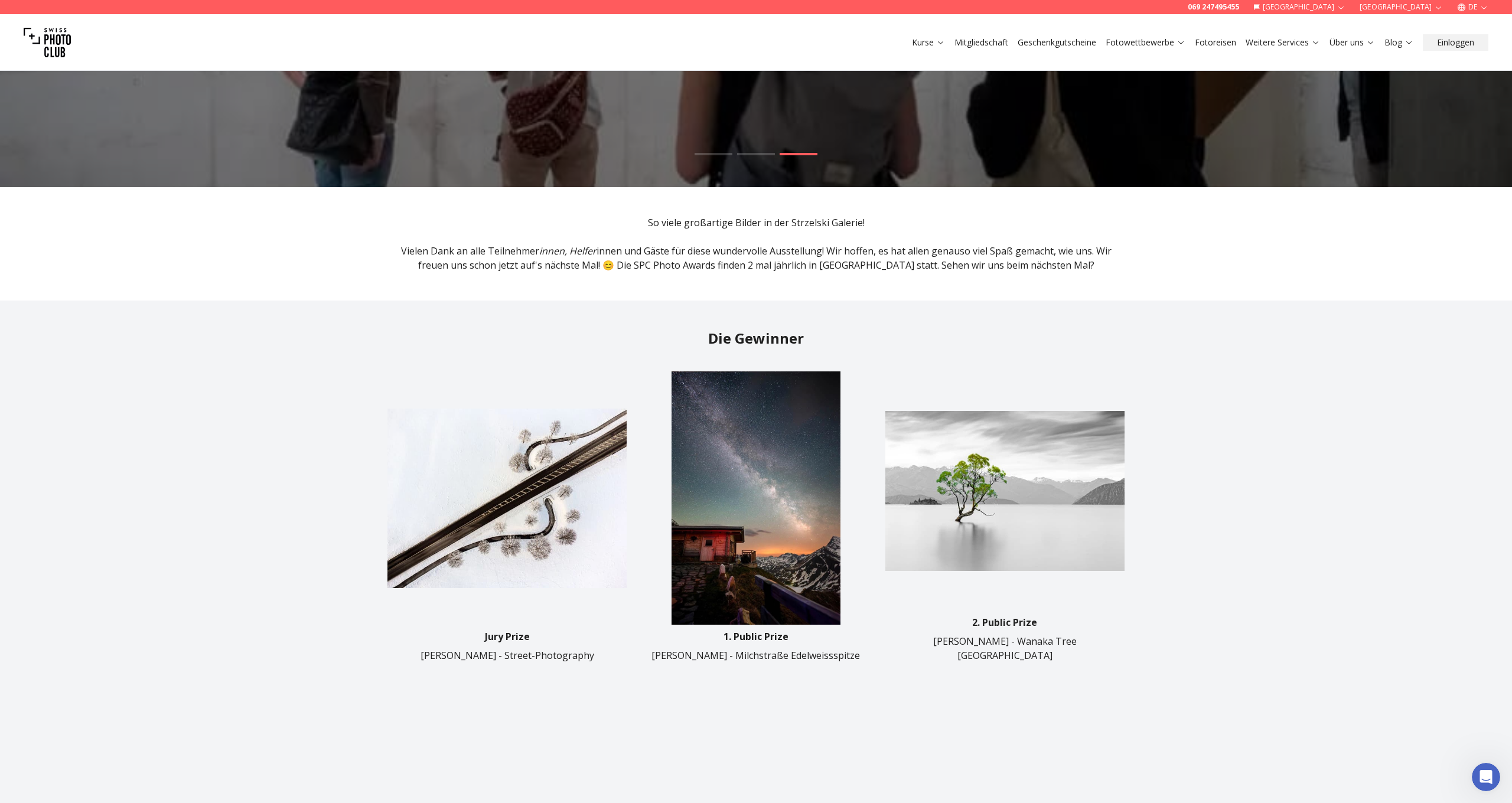
scroll to position [270, 0]
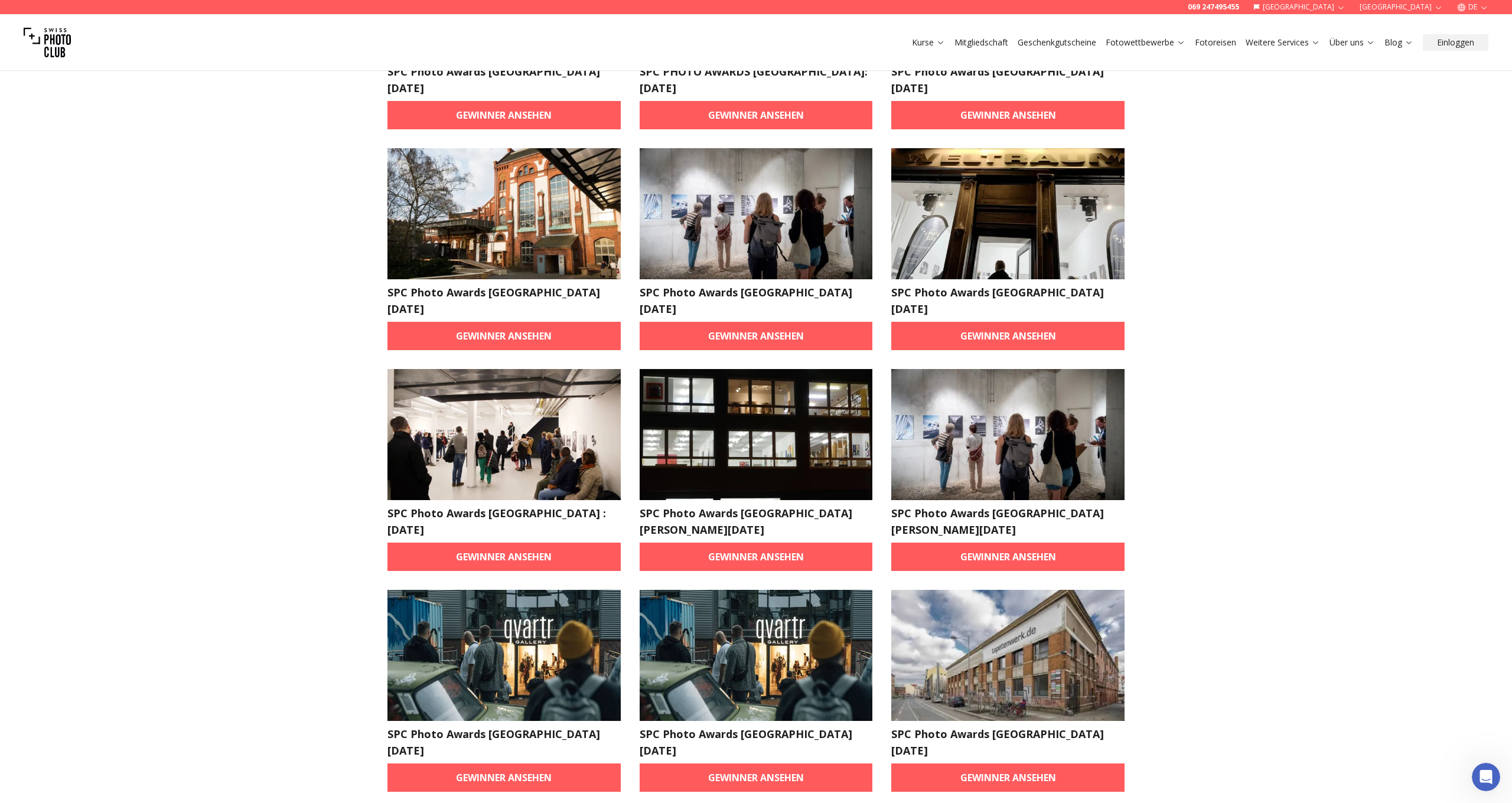
scroll to position [502, 0]
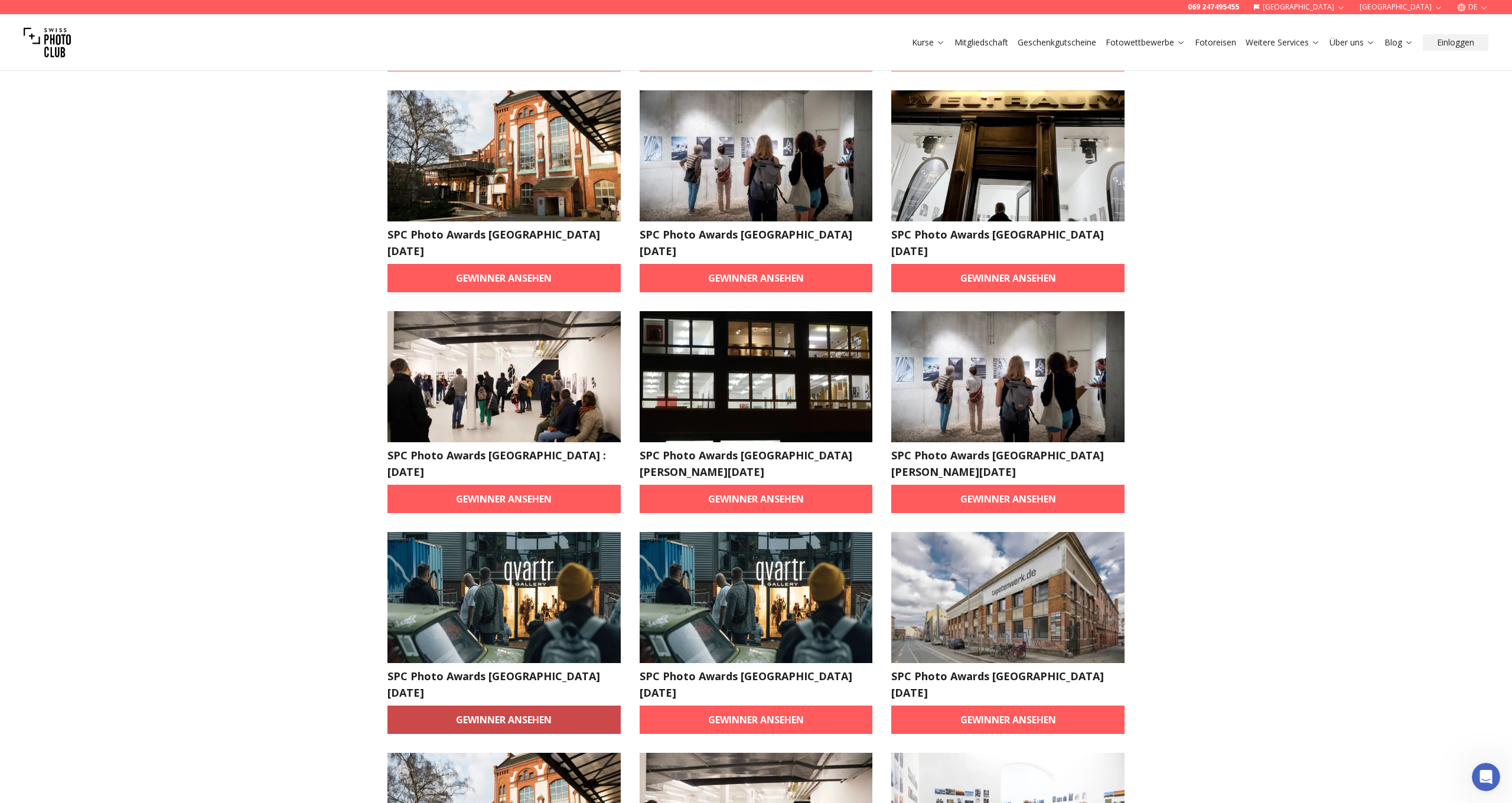
click at [545, 706] on link "Gewinner ansehen" at bounding box center [504, 720] width 234 height 28
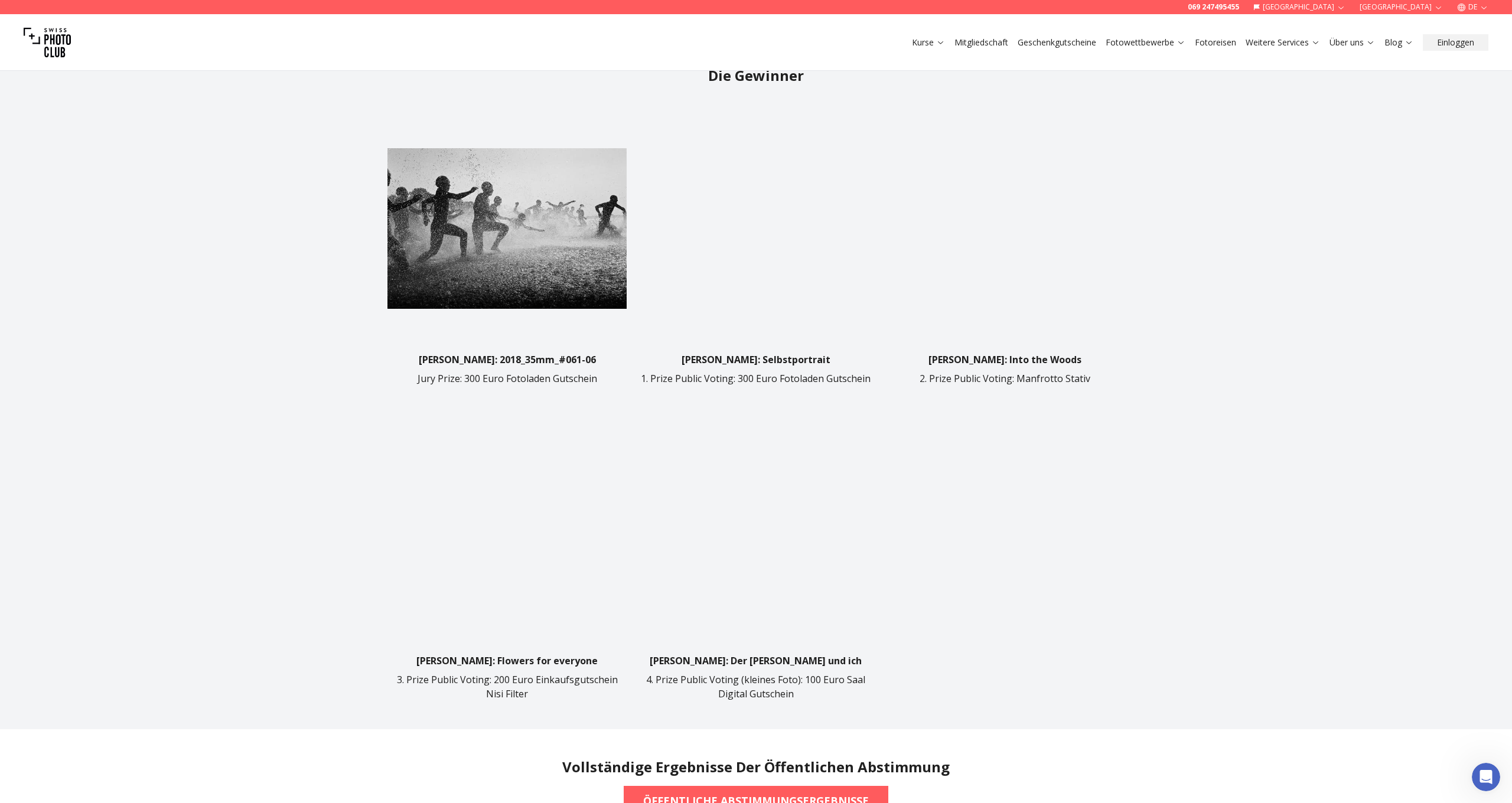
scroll to position [504, 0]
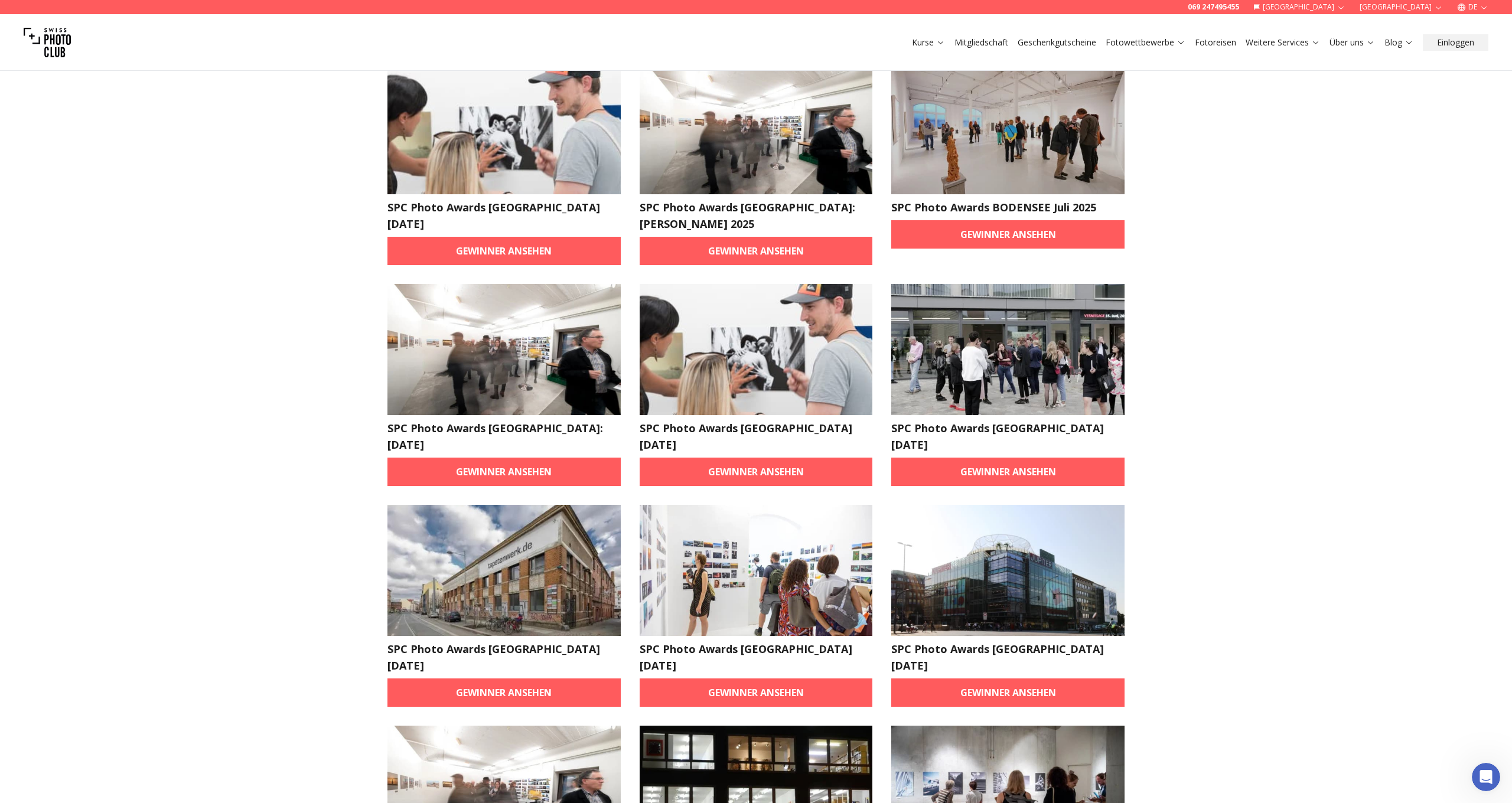
scroll to position [89, 0]
click at [505, 678] on link "Gewinner ansehen" at bounding box center [504, 692] width 234 height 28
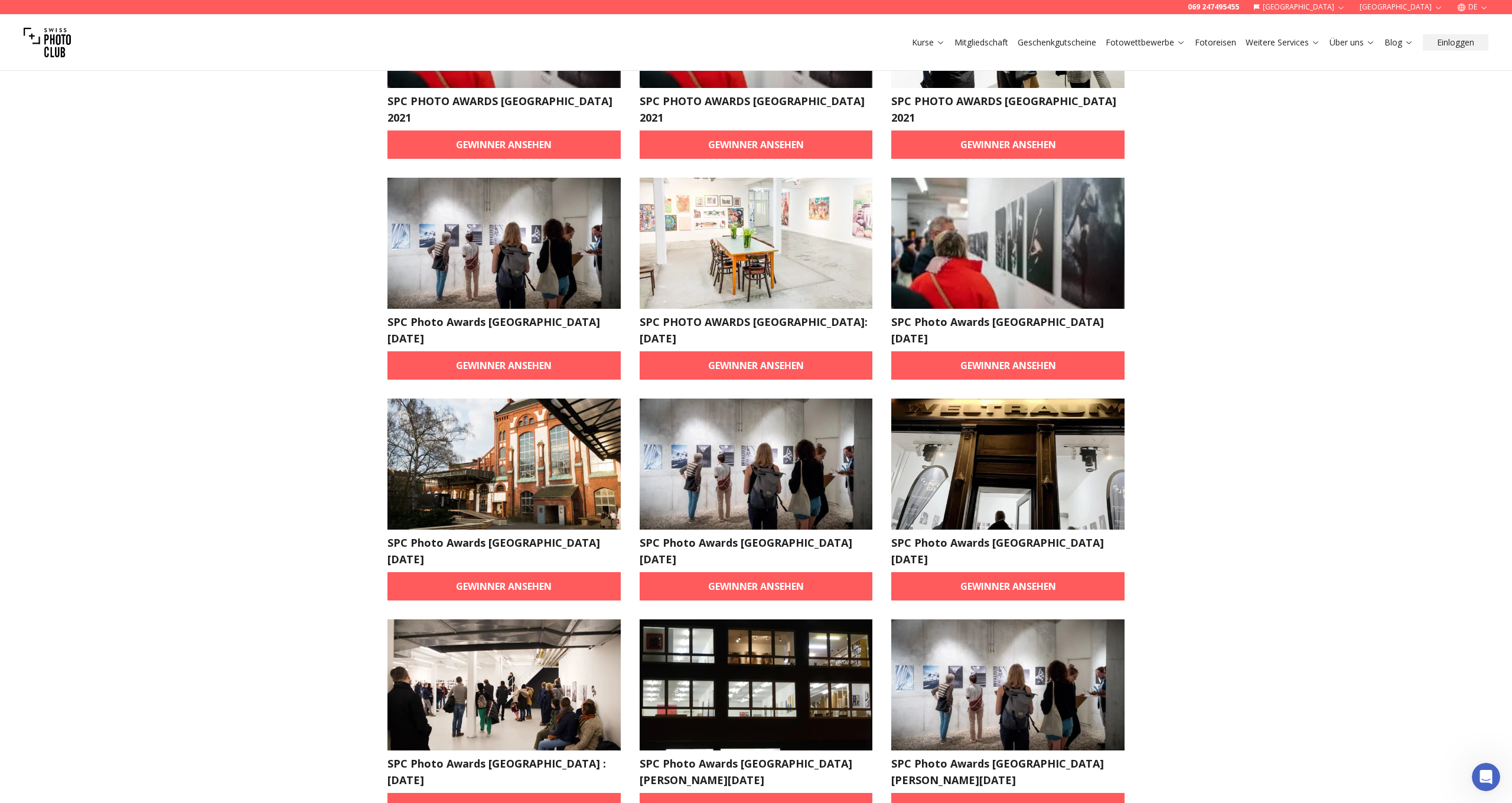
scroll to position [286, 0]
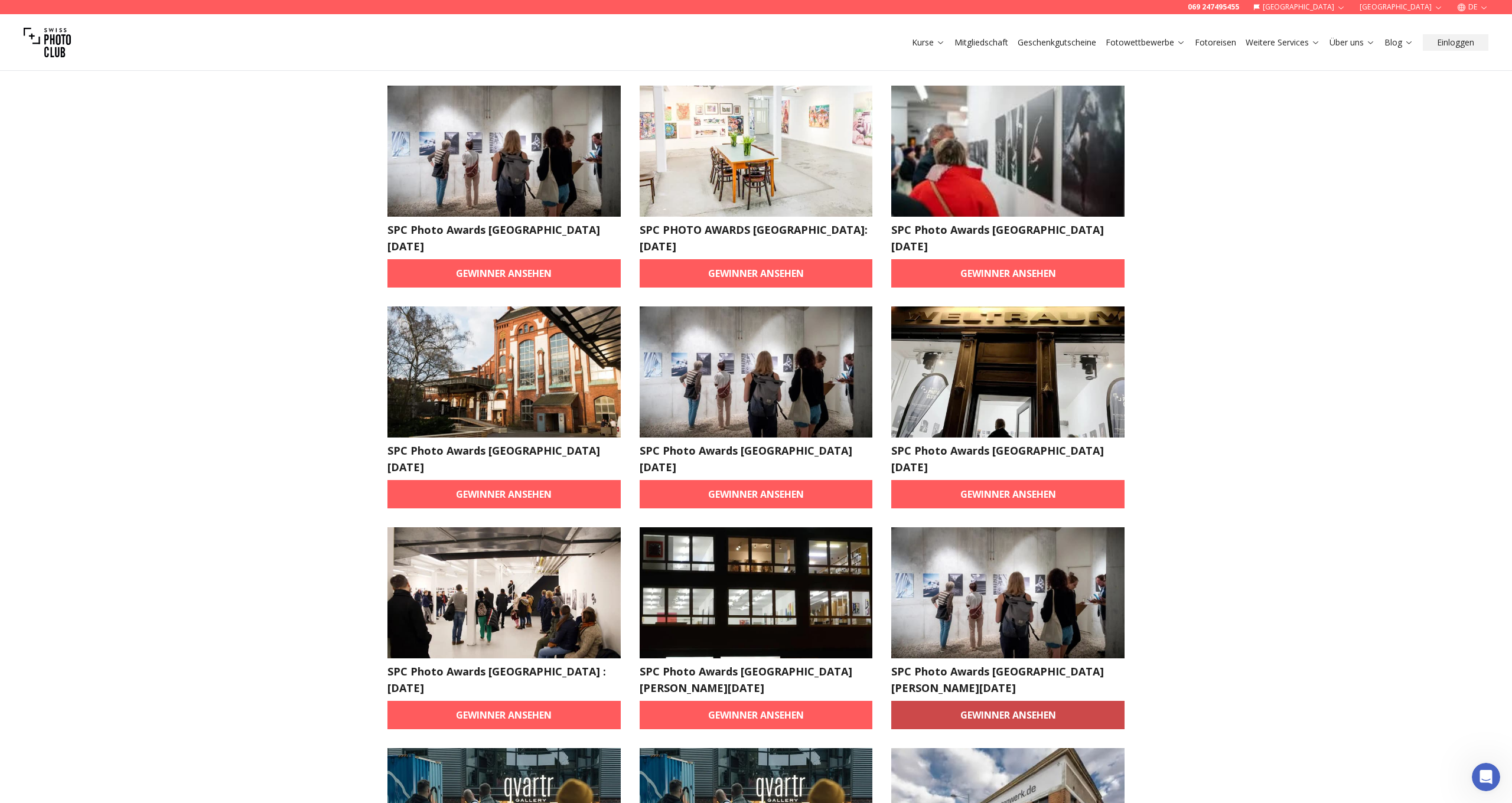
click at [965, 701] on link "Gewinner ansehen" at bounding box center [1008, 715] width 234 height 28
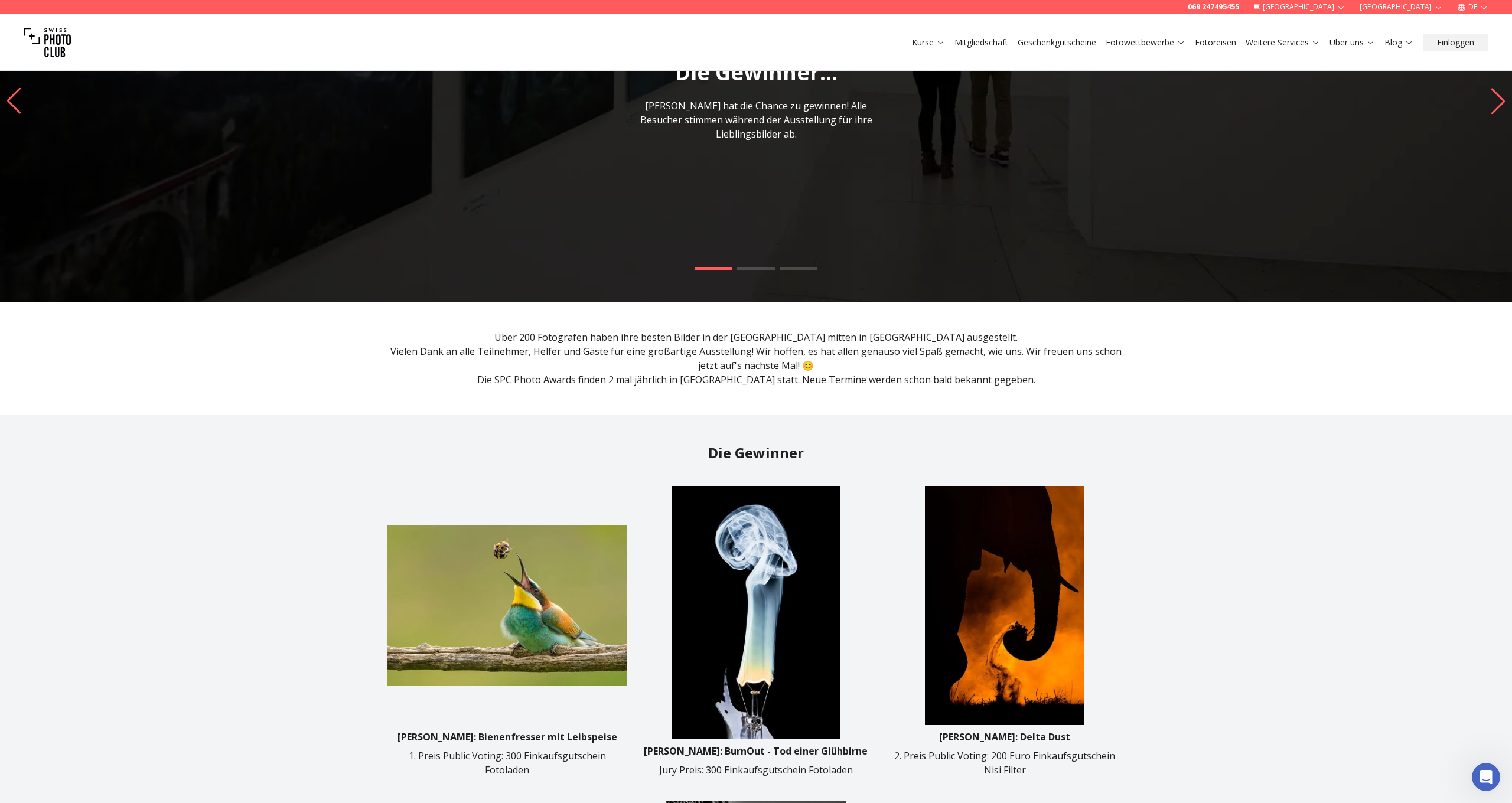
scroll to position [410, 0]
